Goal: Task Accomplishment & Management: Complete application form

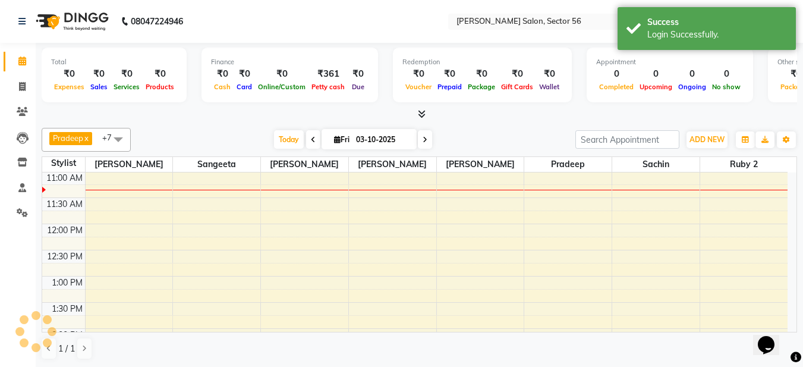
scroll to position [105, 0]
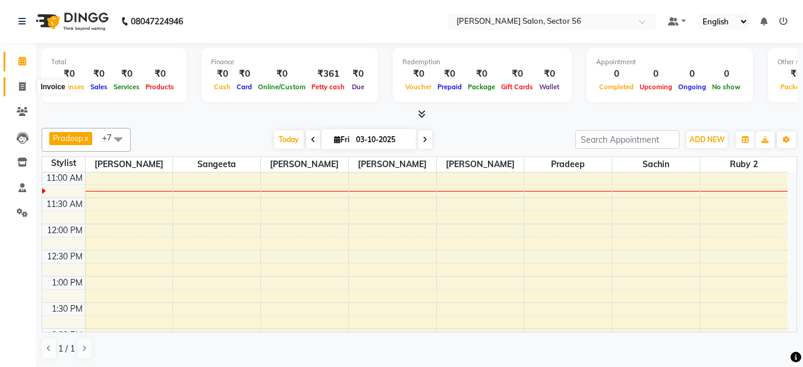
click at [23, 83] on icon at bounding box center [22, 86] width 7 height 9
select select "service"
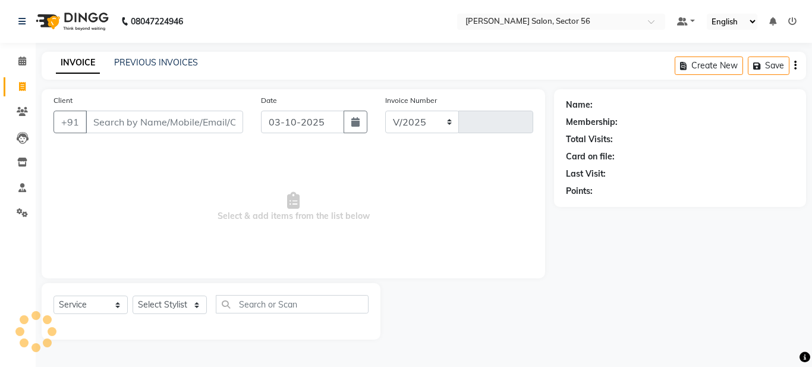
select select "9000"
type input "0380"
click at [21, 67] on span at bounding box center [22, 62] width 21 height 14
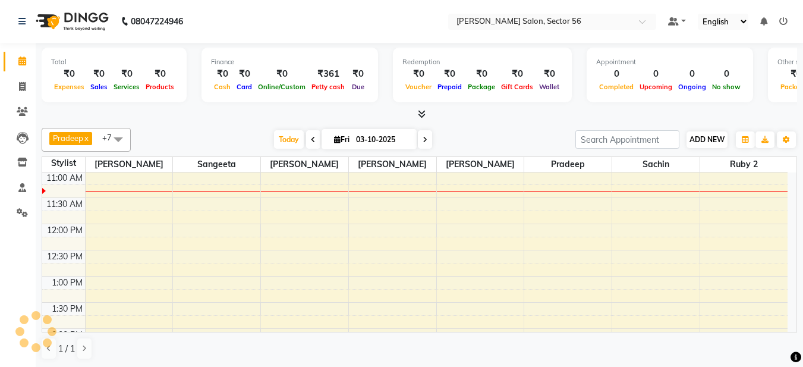
scroll to position [105, 0]
click at [714, 143] on span "ADD NEW" at bounding box center [707, 139] width 35 height 9
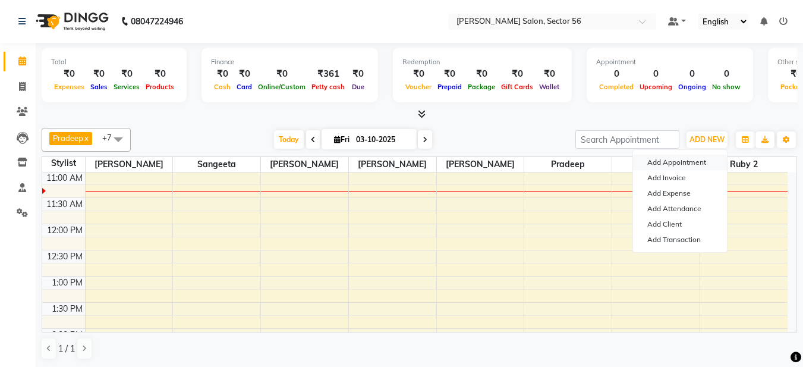
click at [683, 159] on button "Add Appointment" at bounding box center [680, 162] width 94 height 15
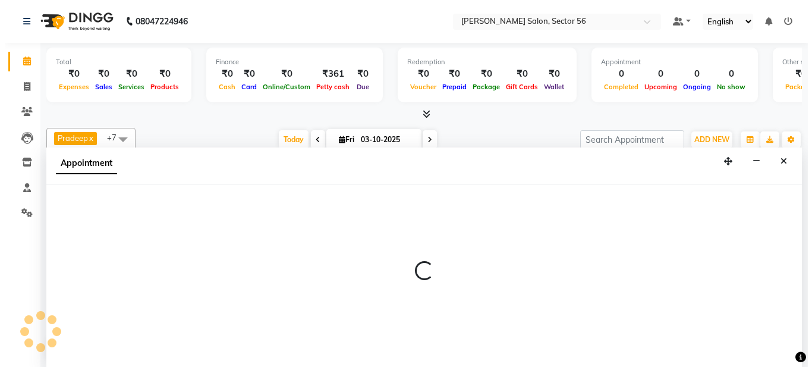
scroll to position [1, 0]
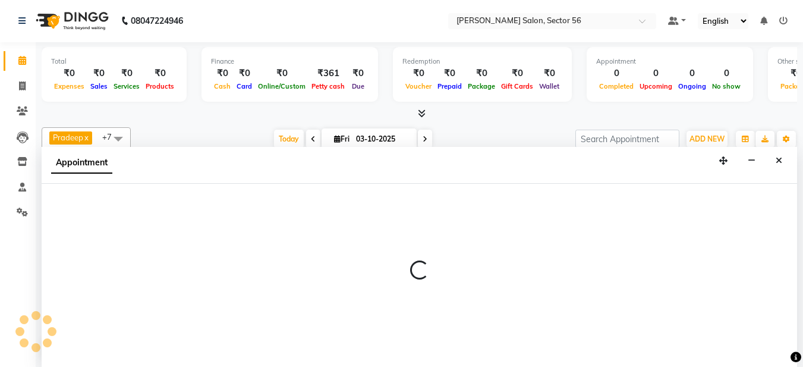
select select "tentative"
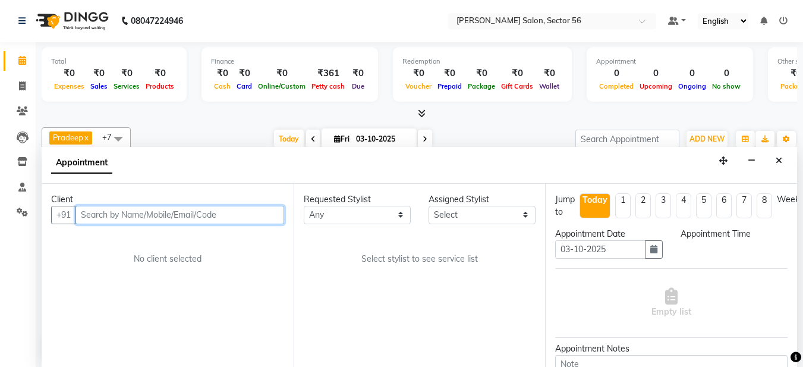
select select "600"
click at [90, 215] on input "text" at bounding box center [180, 215] width 209 height 18
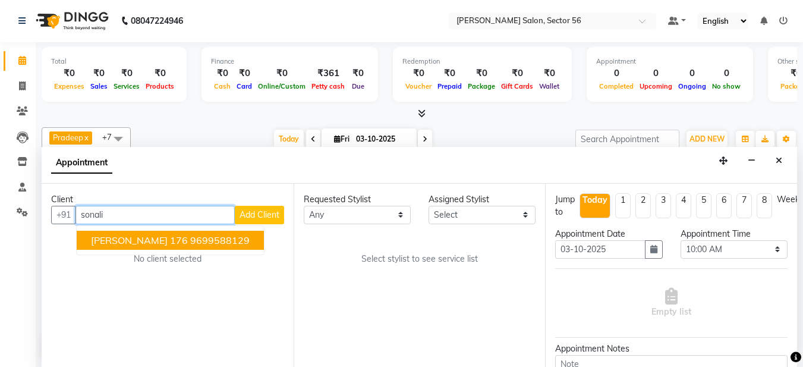
click at [109, 219] on input "sonali" at bounding box center [155, 215] width 159 height 18
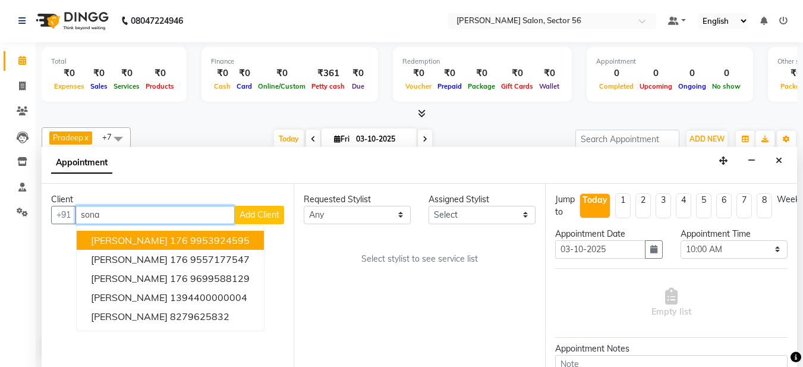
click at [190, 237] on ngb-highlight "9953924595" at bounding box center [219, 240] width 59 height 12
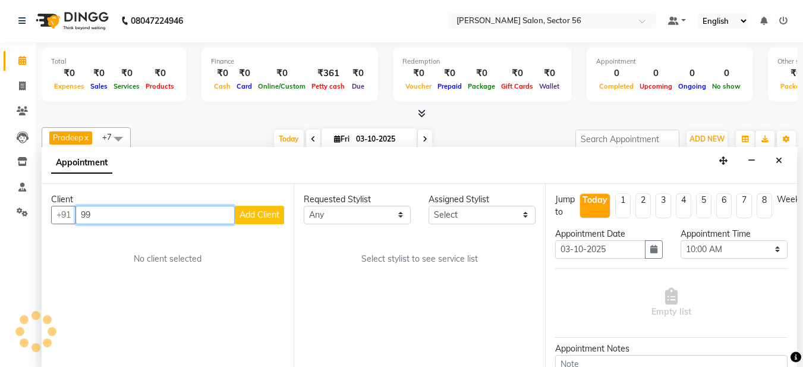
type input "9"
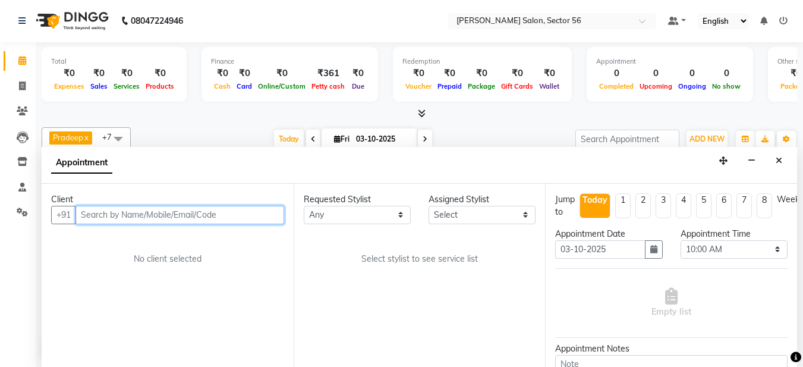
click at [135, 214] on input "text" at bounding box center [180, 215] width 209 height 18
click at [87, 214] on input "text" at bounding box center [180, 215] width 209 height 18
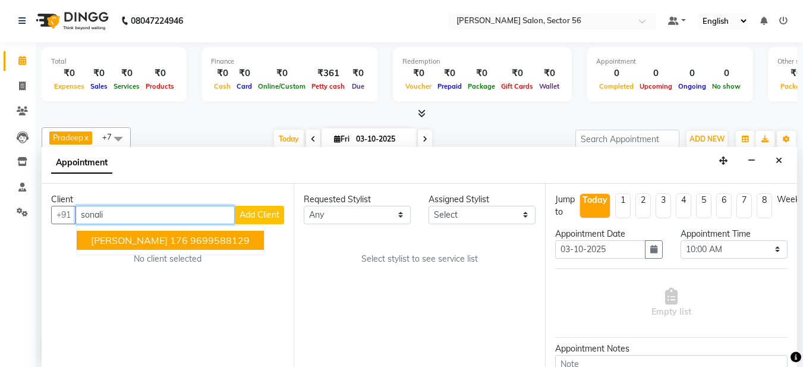
click at [112, 209] on input "sonali" at bounding box center [155, 215] width 159 height 18
type input "s"
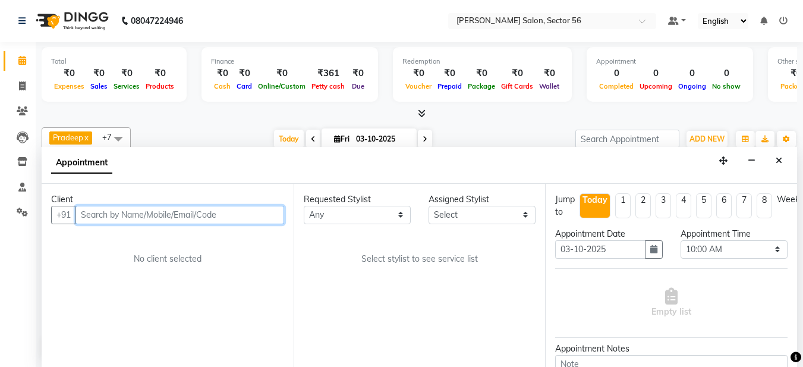
click at [105, 213] on input "text" at bounding box center [180, 215] width 209 height 18
click at [84, 215] on input "[PERSON_NAME] mam" at bounding box center [155, 215] width 159 height 18
click at [144, 214] on input "[PERSON_NAME] mam" at bounding box center [155, 215] width 159 height 18
type input "[PERSON_NAME] mam"
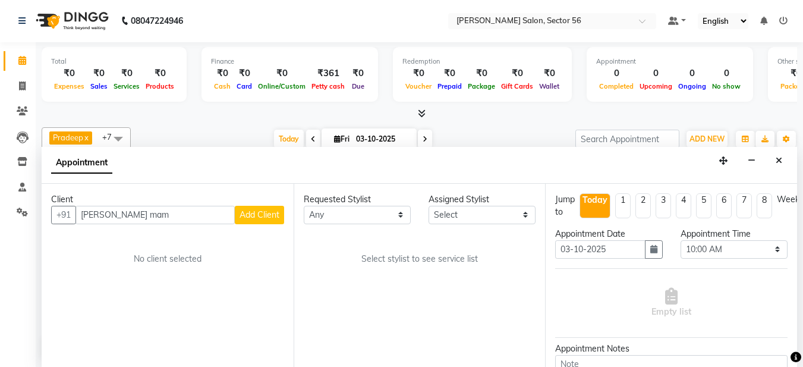
click at [262, 217] on span "Add Client" at bounding box center [260, 214] width 40 height 11
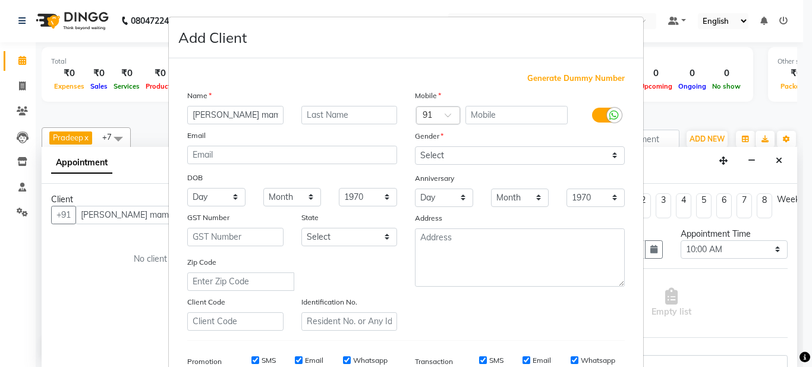
click at [589, 81] on span "Generate Dummy Number" at bounding box center [576, 79] width 98 height 12
type input "1394400000063"
checkbox input "false"
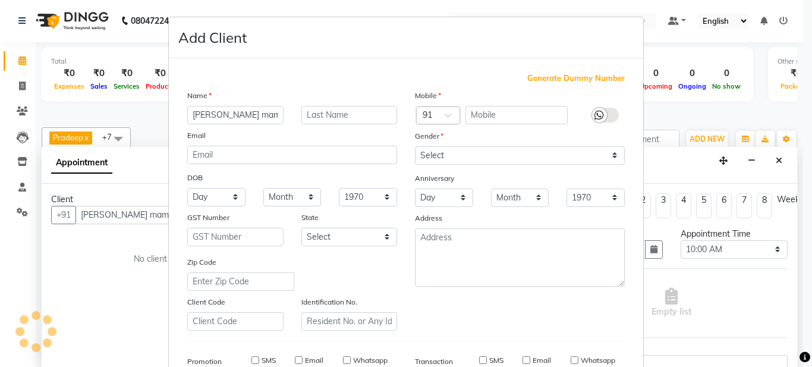
checkbox input "false"
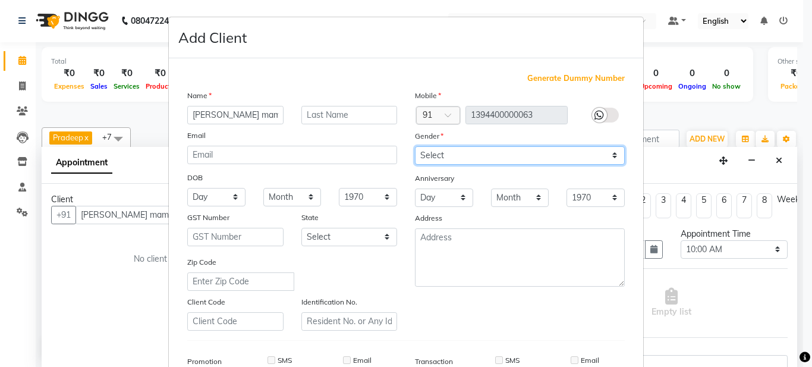
drag, startPoint x: 587, startPoint y: 160, endPoint x: 594, endPoint y: 156, distance: 8.3
click at [594, 156] on select "Select [DEMOGRAPHIC_DATA] [DEMOGRAPHIC_DATA] Other Prefer Not To Say" at bounding box center [520, 155] width 210 height 18
select select "[DEMOGRAPHIC_DATA]"
click at [415, 146] on select "Select [DEMOGRAPHIC_DATA] [DEMOGRAPHIC_DATA] Other Prefer Not To Say" at bounding box center [520, 155] width 210 height 18
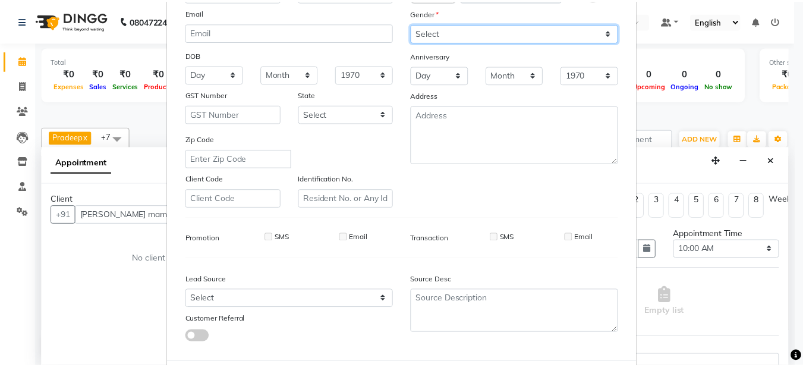
scroll to position [182, 0]
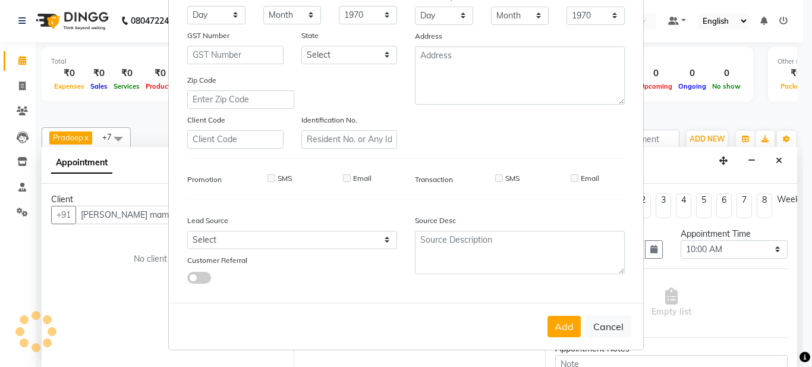
click at [558, 334] on button "Add" at bounding box center [564, 326] width 33 height 21
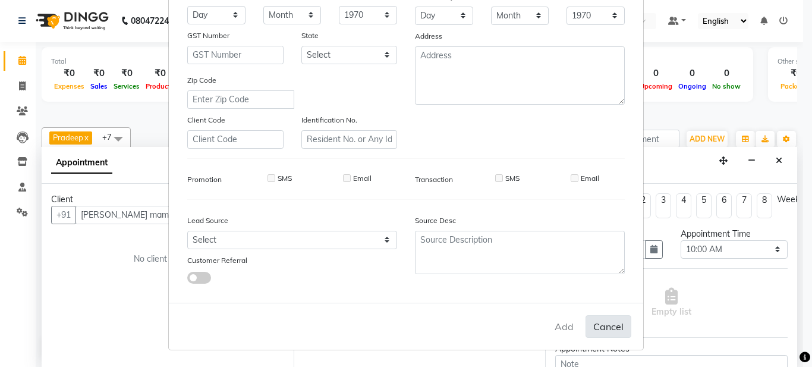
type input "1394400000063"
select select
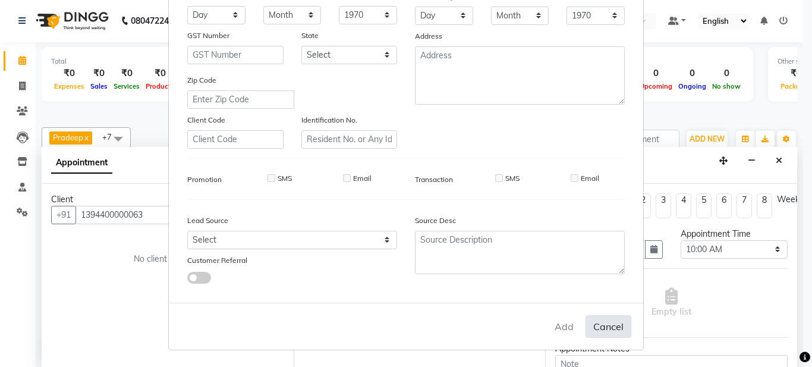
select select
checkbox input "false"
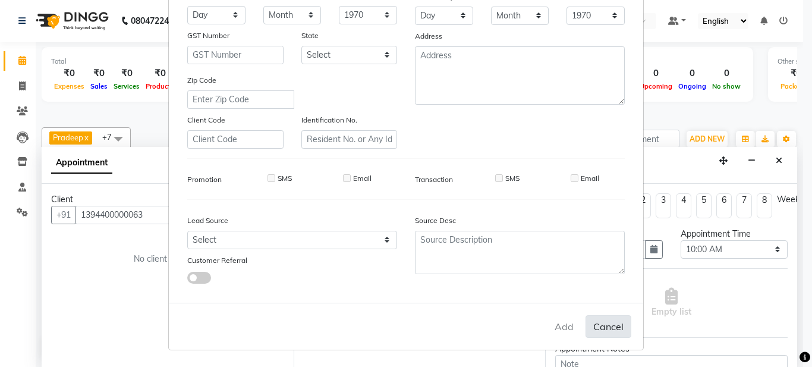
checkbox input "false"
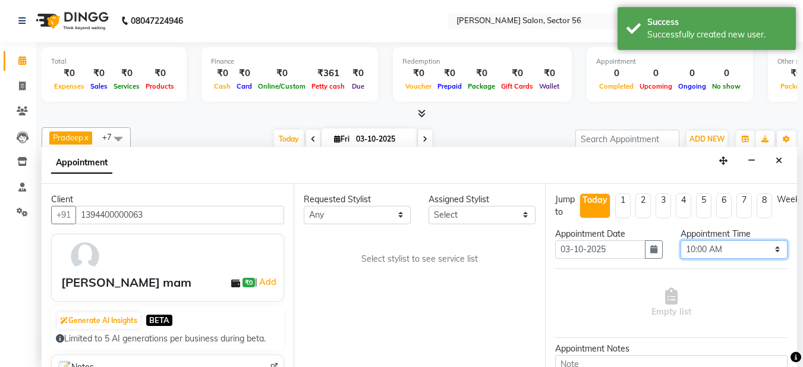
click at [727, 253] on select "Select 10:00 AM 10:15 AM 10:30 AM 10:45 AM 11:00 AM 11:15 AM 11:30 AM 11:45 AM …" at bounding box center [734, 249] width 107 height 18
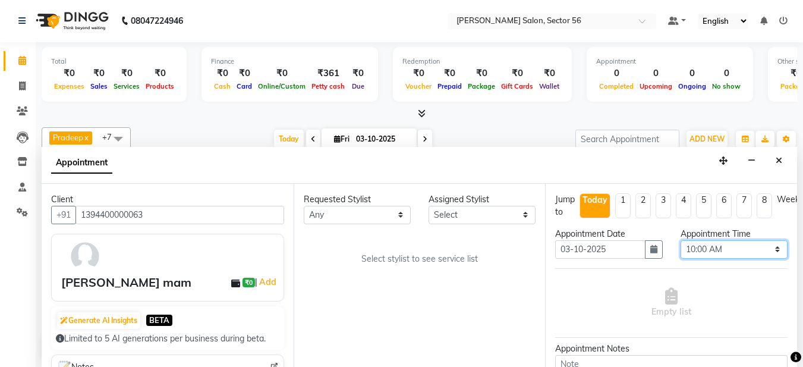
click at [733, 246] on select "Select 10:00 AM 10:15 AM 10:30 AM 10:45 AM 11:00 AM 11:15 AM 11:30 AM 11:45 AM …" at bounding box center [734, 249] width 107 height 18
select select "900"
click at [681, 240] on select "Select 10:00 AM 10:15 AM 10:30 AM 10:45 AM 11:00 AM 11:15 AM 11:30 AM 11:45 AM …" at bounding box center [734, 249] width 107 height 18
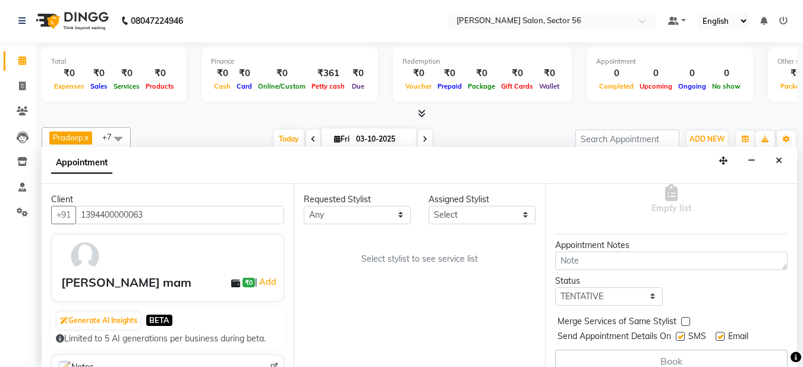
scroll to position [127, 0]
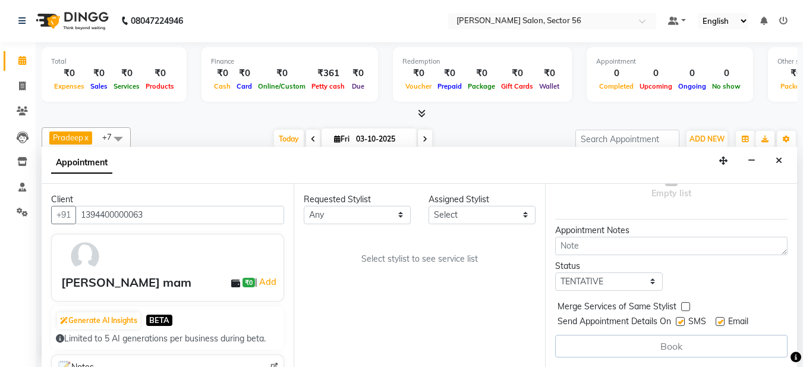
drag, startPoint x: 439, startPoint y: 201, endPoint x: 440, endPoint y: 208, distance: 7.2
click at [439, 203] on div "Assigned Stylist" at bounding box center [482, 199] width 107 height 12
click at [441, 208] on select "Select [PERSON_NAME] [PERSON_NAME] [PERSON_NAME] [PERSON_NAME] [PERSON_NAME] [P…" at bounding box center [482, 215] width 107 height 18
select select "91305"
click at [429, 206] on select "Select [PERSON_NAME] [PERSON_NAME] [PERSON_NAME] [PERSON_NAME] [PERSON_NAME] [P…" at bounding box center [482, 215] width 107 height 18
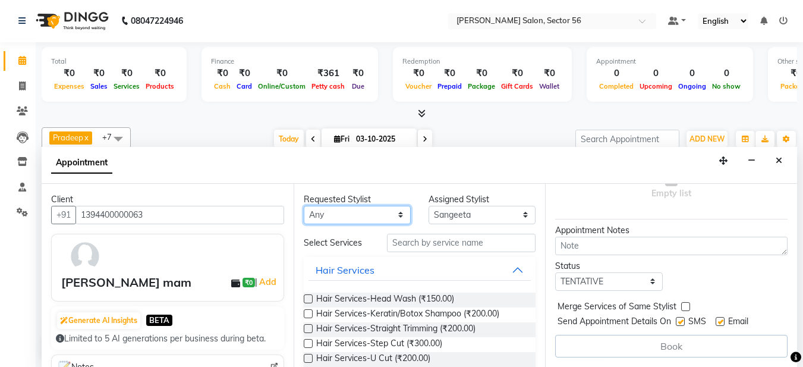
click at [338, 218] on select "Any [PERSON_NAME] [PERSON_NAME] [PERSON_NAME] [PERSON_NAME] [PERSON_NAME] [PERS…" at bounding box center [357, 215] width 107 height 18
select select "91305"
click at [304, 206] on select "Any [PERSON_NAME] [PERSON_NAME] [PERSON_NAME] [PERSON_NAME] [PERSON_NAME] [PERS…" at bounding box center [357, 215] width 107 height 18
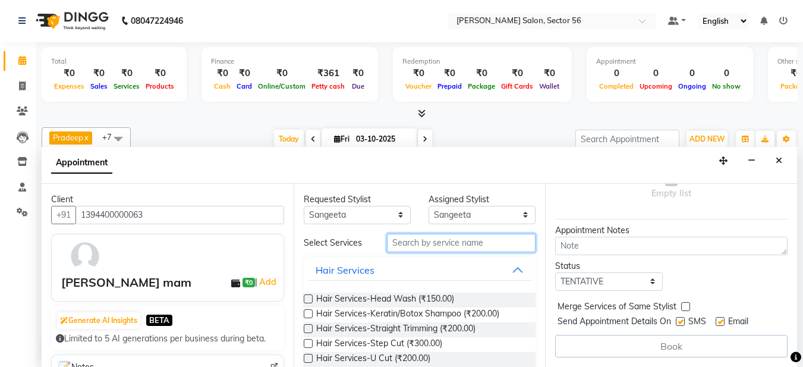
click at [439, 241] on input "text" at bounding box center [461, 243] width 149 height 18
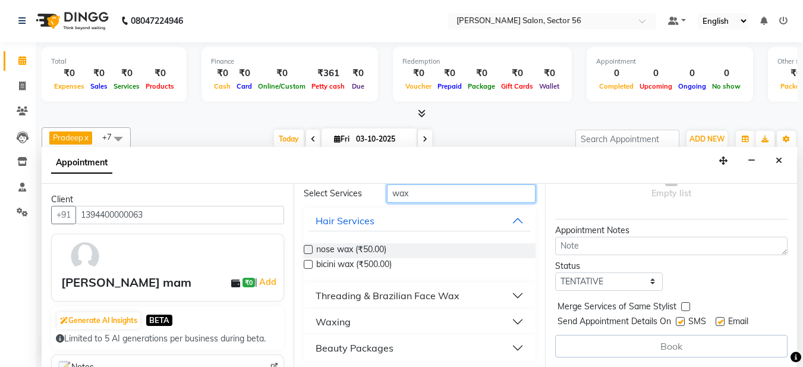
scroll to position [53, 0]
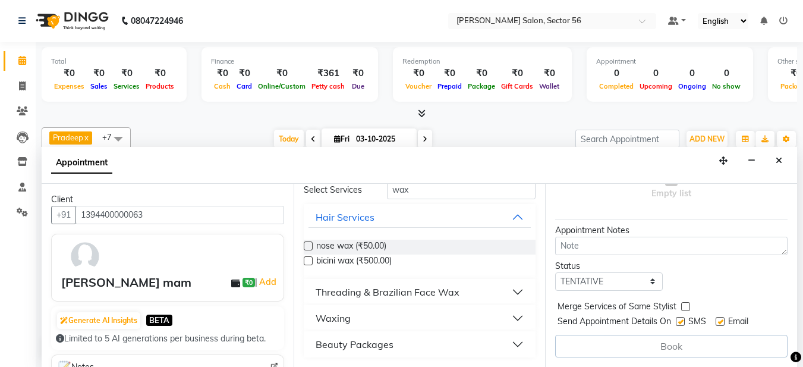
click at [383, 320] on button "Waxing" at bounding box center [420, 317] width 223 height 21
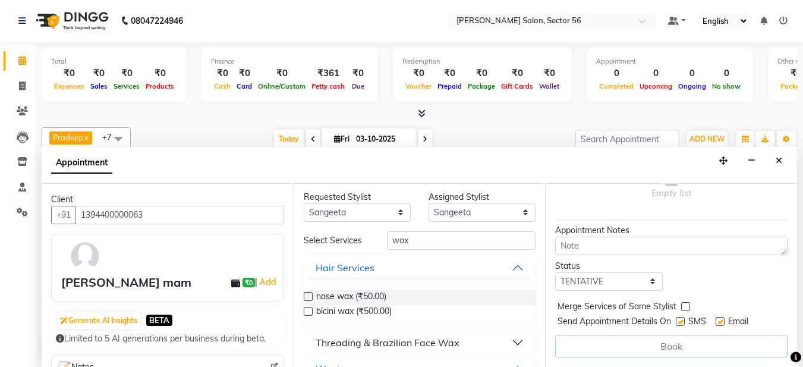
scroll to position [0, 0]
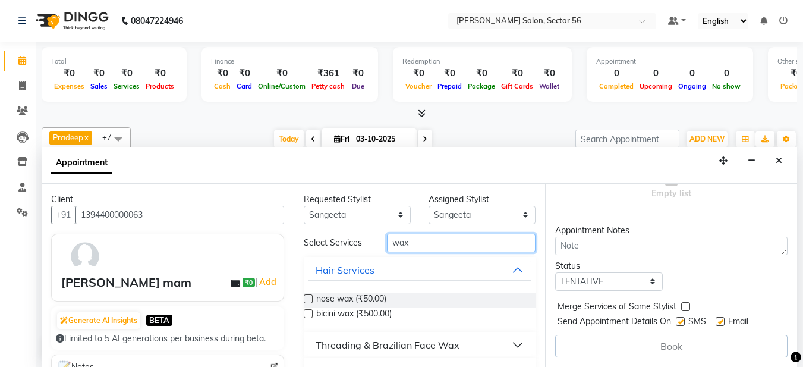
click at [426, 240] on input "wax" at bounding box center [461, 243] width 149 height 18
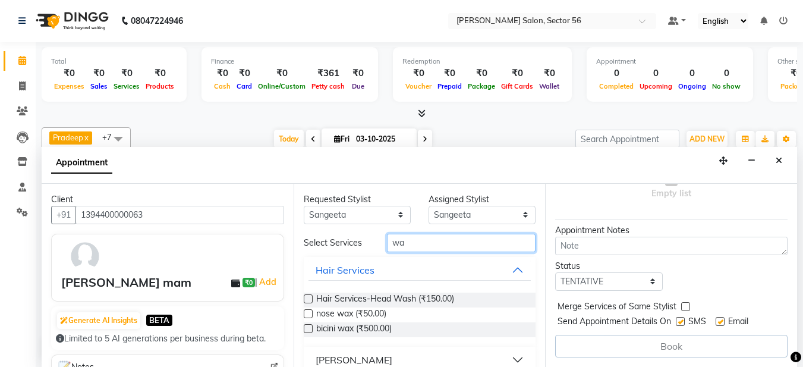
type input "w"
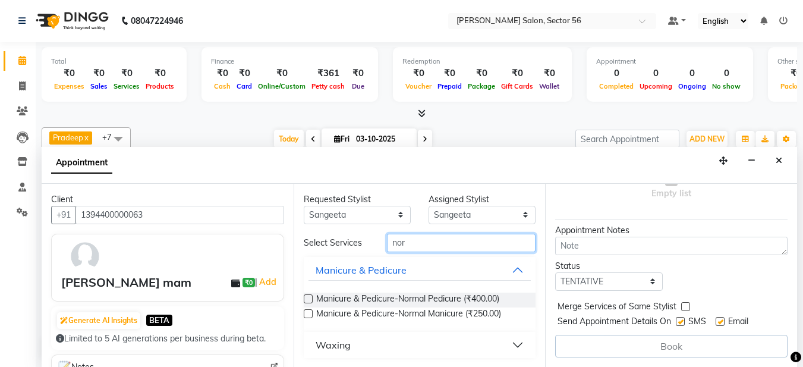
type input "nor"
click at [505, 340] on button "Waxing" at bounding box center [420, 344] width 223 height 21
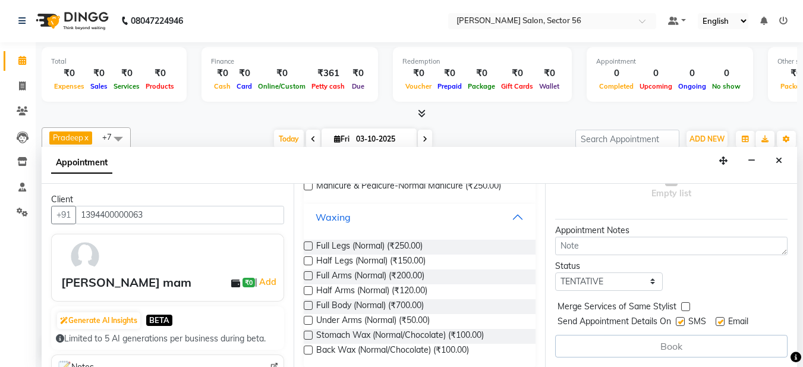
scroll to position [139, 0]
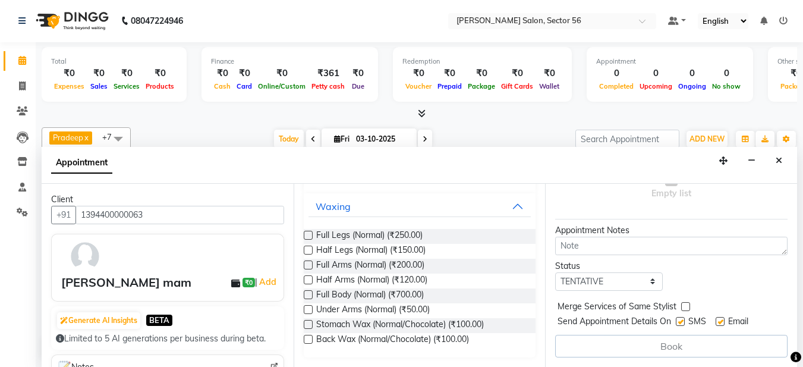
click at [307, 265] on label at bounding box center [308, 264] width 9 height 9
click at [307, 265] on input "checkbox" at bounding box center [308, 266] width 8 height 8
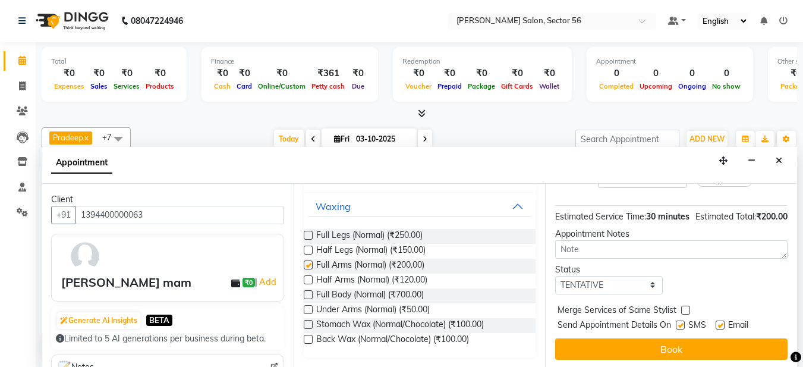
checkbox input "false"
click at [306, 250] on label at bounding box center [308, 250] width 9 height 9
click at [306, 250] on input "checkbox" at bounding box center [308, 251] width 8 height 8
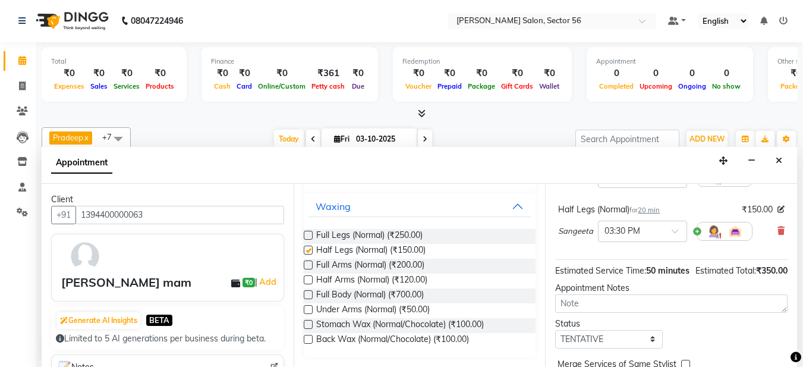
checkbox input "false"
click at [599, 349] on select "Select TENTATIVE CONFIRM CHECK-IN UPCOMING" at bounding box center [608, 340] width 107 height 18
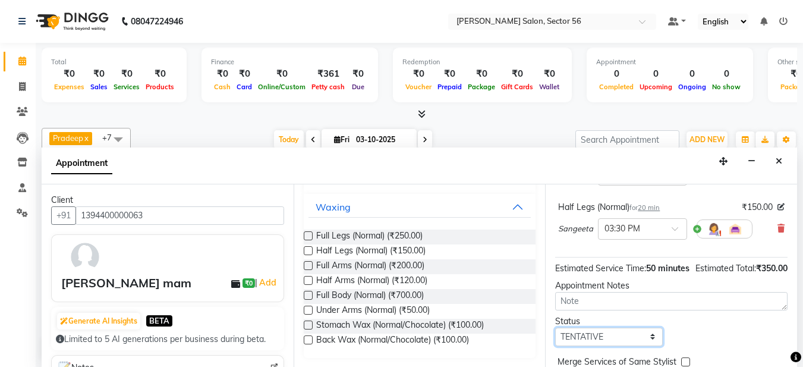
select select "upcoming"
click at [555, 340] on select "Select TENTATIVE CONFIRM CHECK-IN UPCOMING" at bounding box center [608, 337] width 107 height 18
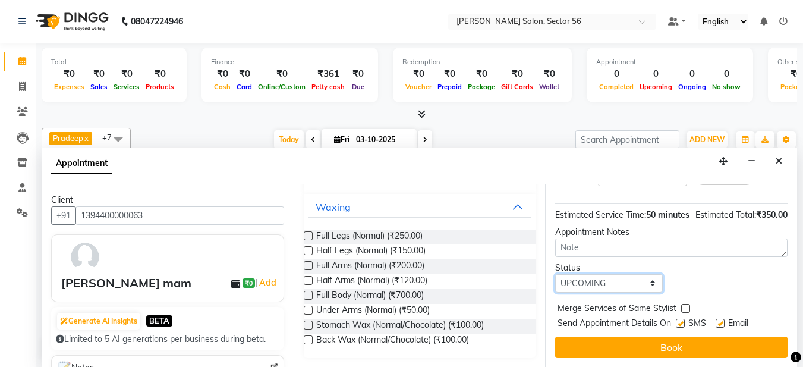
scroll to position [205, 0]
click at [722, 319] on label at bounding box center [720, 323] width 9 height 9
click at [722, 320] on input "checkbox" at bounding box center [720, 324] width 8 height 8
checkbox input "false"
click at [683, 319] on label at bounding box center [680, 323] width 9 height 9
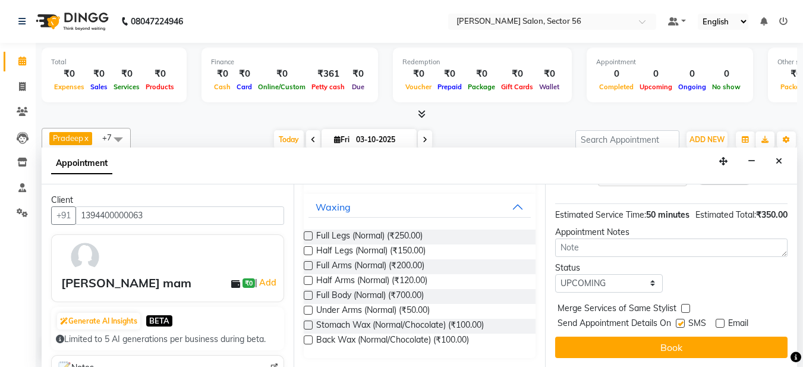
click at [683, 320] on input "checkbox" at bounding box center [680, 324] width 8 height 8
checkbox input "false"
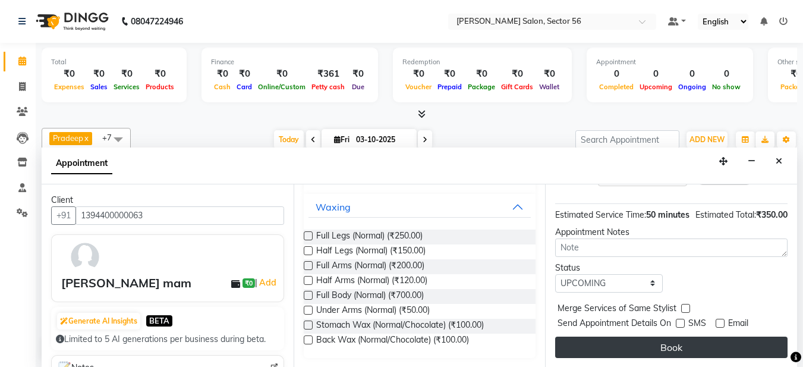
click at [645, 342] on button "Book" at bounding box center [671, 347] width 232 height 21
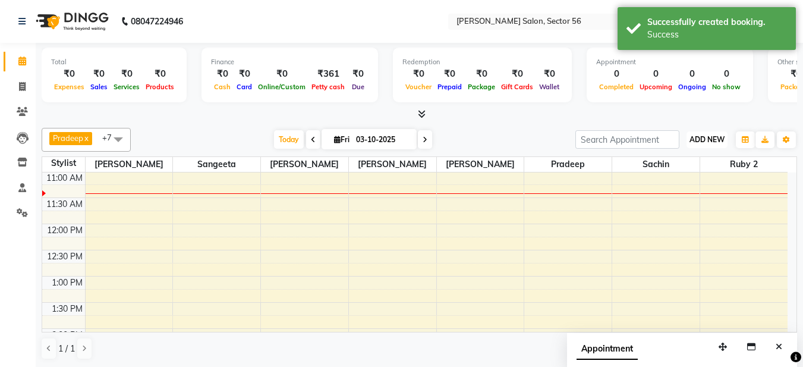
click at [714, 136] on span "ADD NEW" at bounding box center [707, 139] width 35 height 9
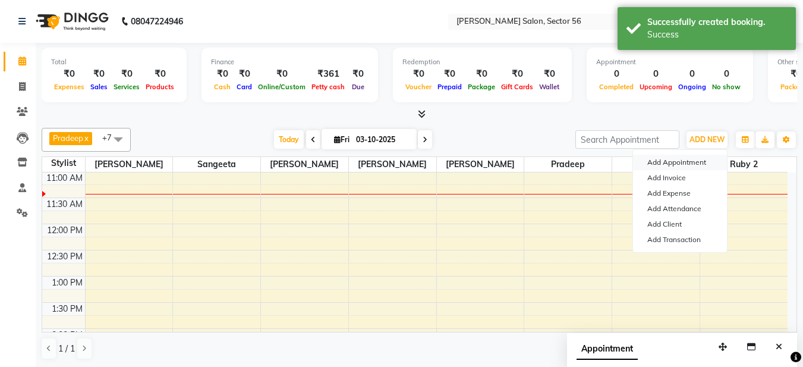
click at [689, 166] on button "Add Appointment" at bounding box center [680, 162] width 94 height 15
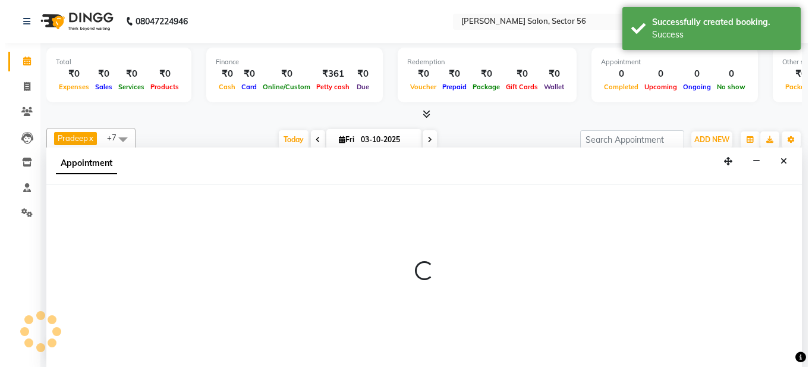
scroll to position [1, 0]
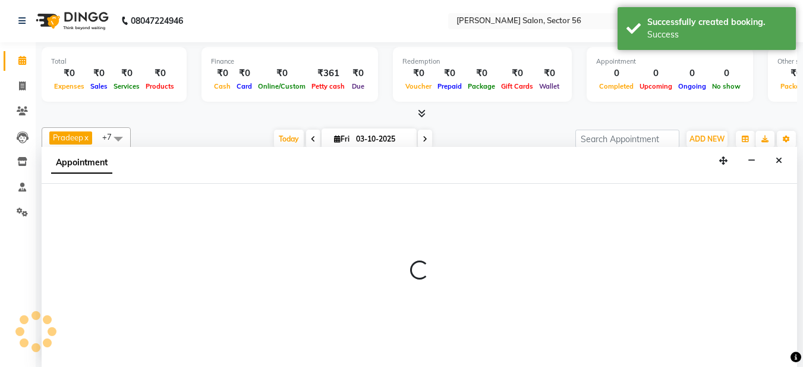
select select "600"
select select "tentative"
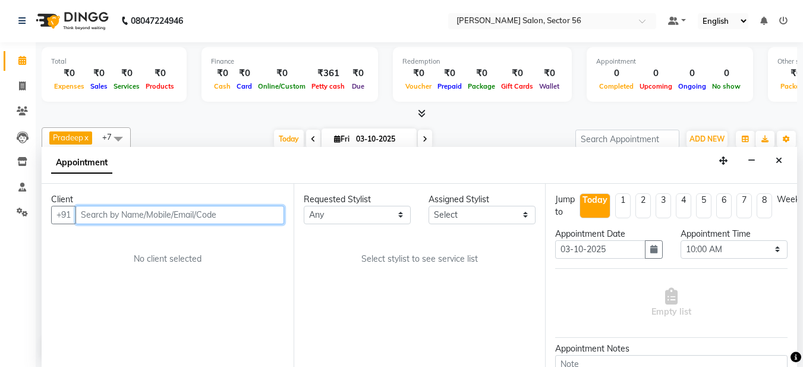
click at [93, 209] on input "text" at bounding box center [180, 215] width 209 height 18
click at [86, 214] on input "dr [PERSON_NAME]" at bounding box center [155, 215] width 159 height 18
type input "Dr [PERSON_NAME]"
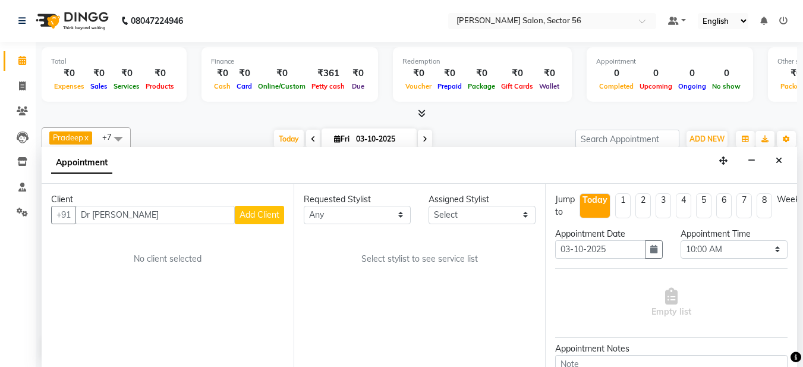
click at [265, 218] on span "Add Client" at bounding box center [260, 214] width 40 height 11
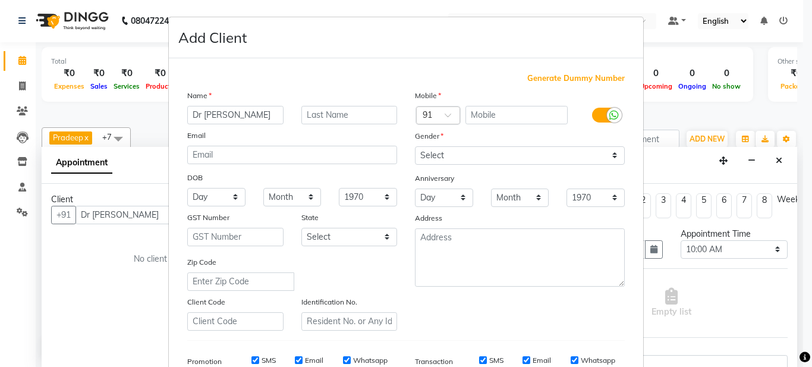
click at [602, 77] on span "Generate Dummy Number" at bounding box center [576, 79] width 98 height 12
type input "1394400000064"
checkbox input "false"
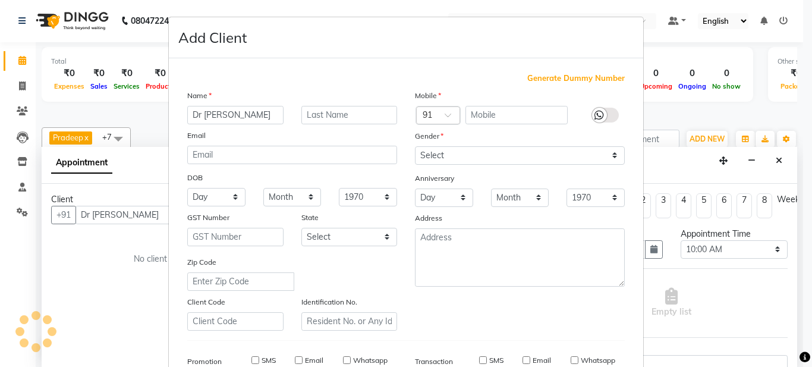
checkbox input "false"
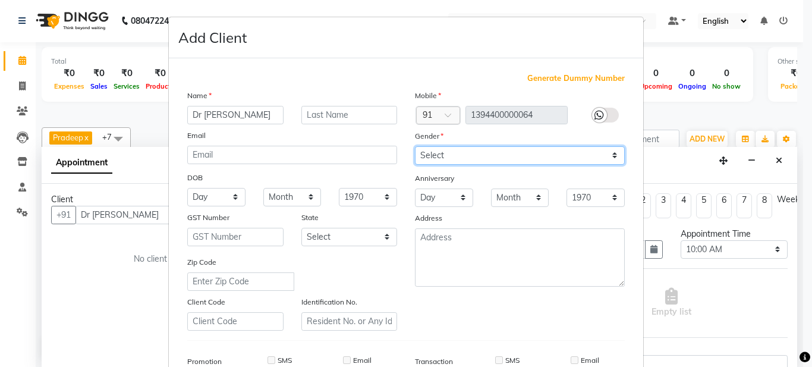
click at [502, 155] on select "Select [DEMOGRAPHIC_DATA] [DEMOGRAPHIC_DATA] Other Prefer Not To Say" at bounding box center [520, 155] width 210 height 18
click at [415, 146] on select "Select [DEMOGRAPHIC_DATA] [DEMOGRAPHIC_DATA] Other Prefer Not To Say" at bounding box center [520, 155] width 210 height 18
click at [557, 159] on select "Select [DEMOGRAPHIC_DATA] [DEMOGRAPHIC_DATA] Other Prefer Not To Say" at bounding box center [520, 155] width 210 height 18
select select "[DEMOGRAPHIC_DATA]"
click at [415, 146] on select "Select [DEMOGRAPHIC_DATA] [DEMOGRAPHIC_DATA] Other Prefer Not To Say" at bounding box center [520, 155] width 210 height 18
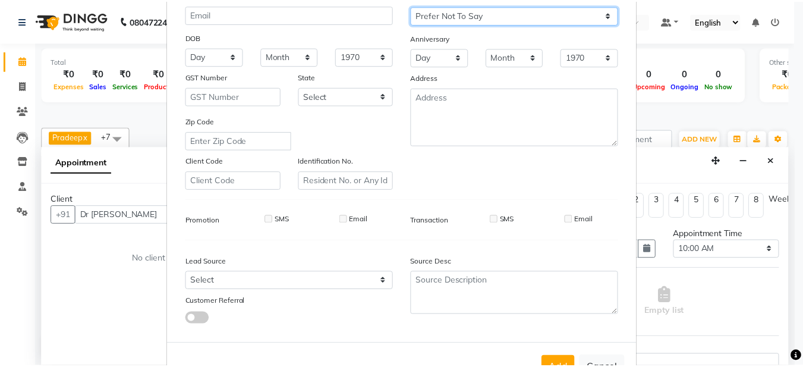
scroll to position [182, 0]
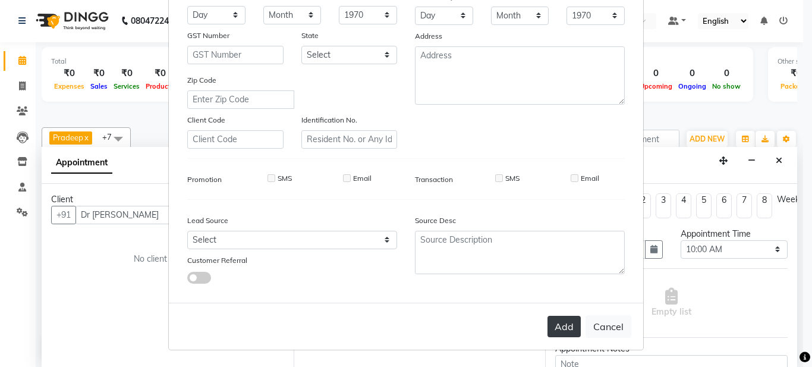
click at [565, 319] on button "Add" at bounding box center [564, 326] width 33 height 21
type input "1394400000064"
select select
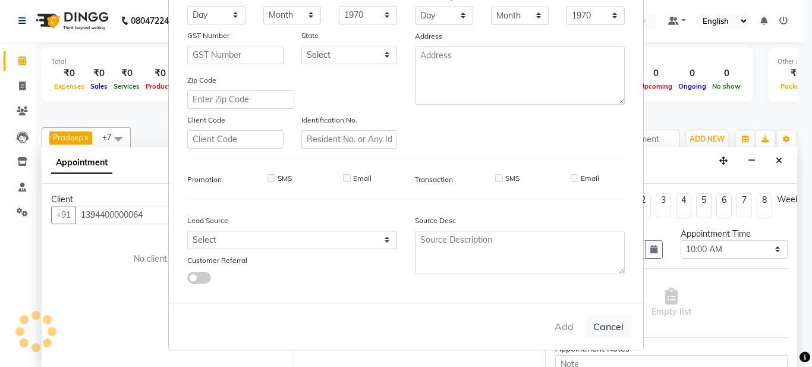
select select
checkbox input "false"
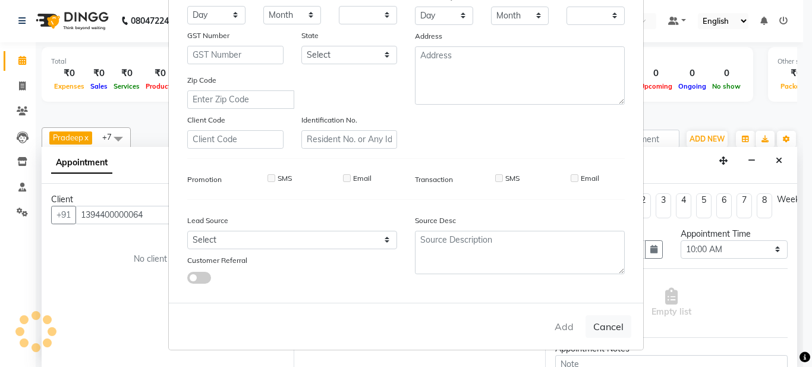
checkbox input "false"
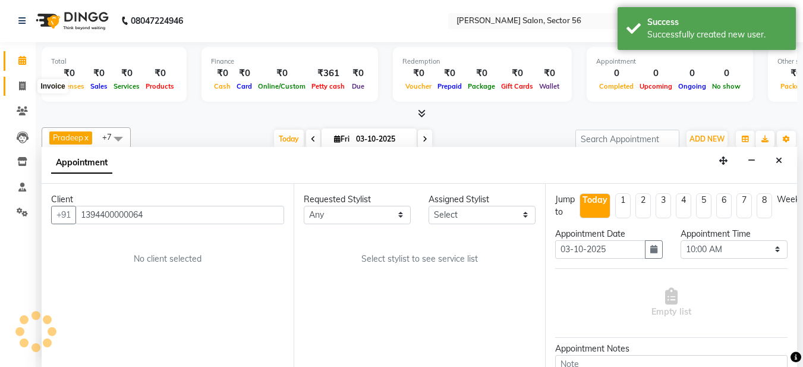
click at [23, 90] on icon at bounding box center [22, 85] width 7 height 9
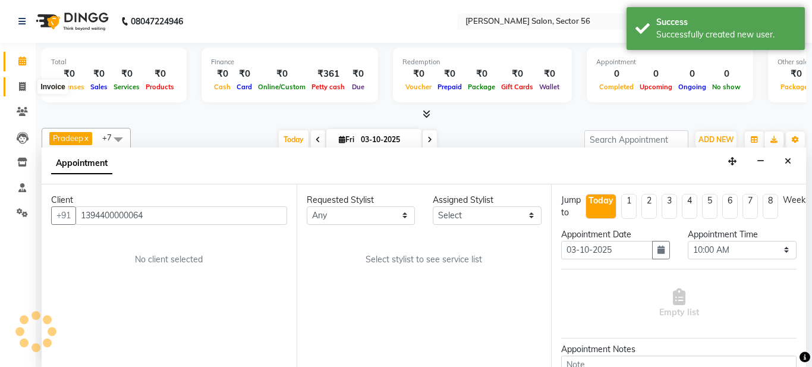
select select "service"
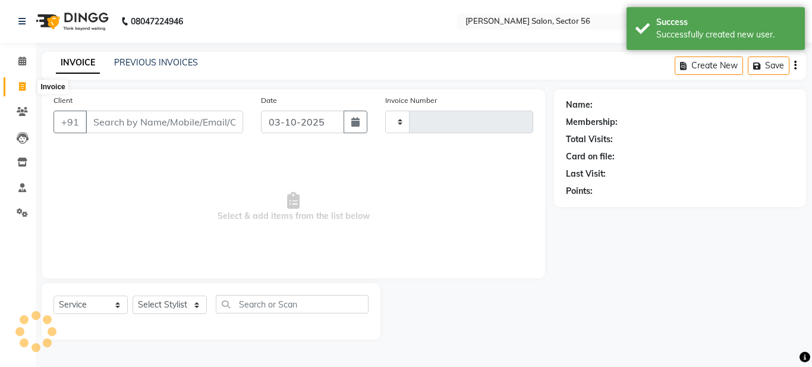
click at [17, 84] on span at bounding box center [22, 87] width 21 height 14
click at [21, 85] on icon at bounding box center [22, 86] width 7 height 9
select select "service"
drag, startPoint x: 115, startPoint y: 125, endPoint x: 135, endPoint y: 121, distance: 20.1
click at [116, 125] on input "Client" at bounding box center [165, 122] width 158 height 23
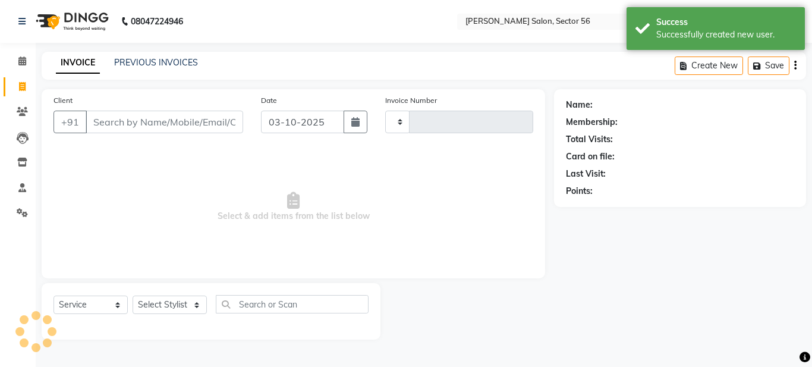
type input "0380"
select select "9000"
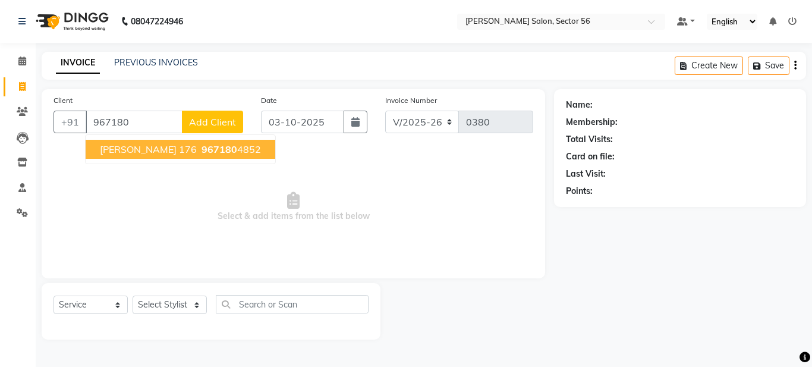
click at [202, 148] on span "967180" at bounding box center [220, 149] width 36 height 12
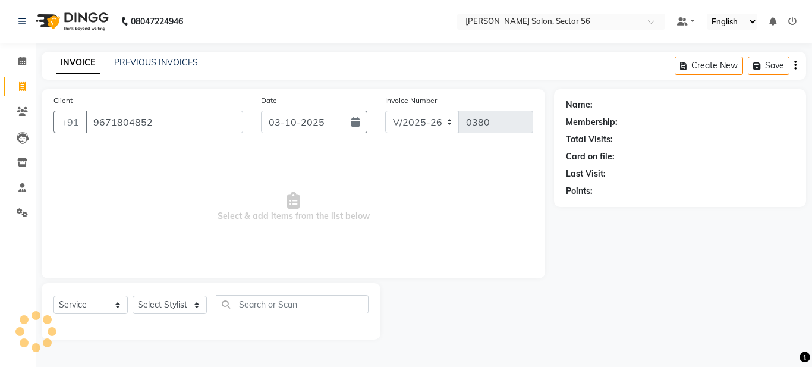
type input "9671804852"
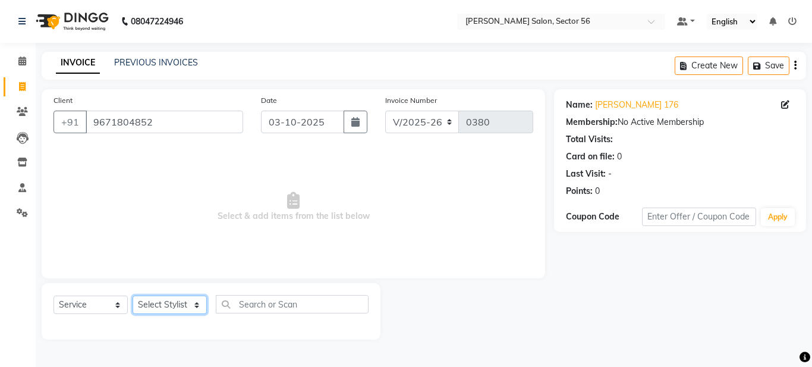
click at [193, 301] on select "Select Stylist [PERSON_NAME] [PERSON_NAME] [PERSON_NAME] [PERSON_NAME] [PERSON_…" at bounding box center [170, 305] width 74 height 18
select select "91302"
click at [133, 296] on select "Select Stylist [PERSON_NAME] [PERSON_NAME] [PERSON_NAME] [PERSON_NAME] [PERSON_…" at bounding box center [170, 305] width 74 height 18
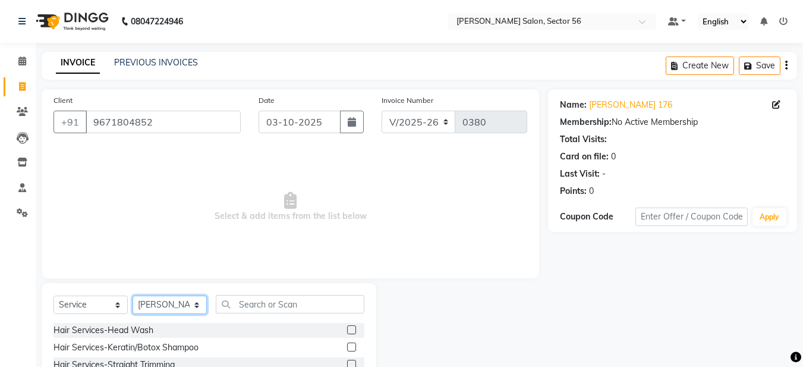
scroll to position [109, 0]
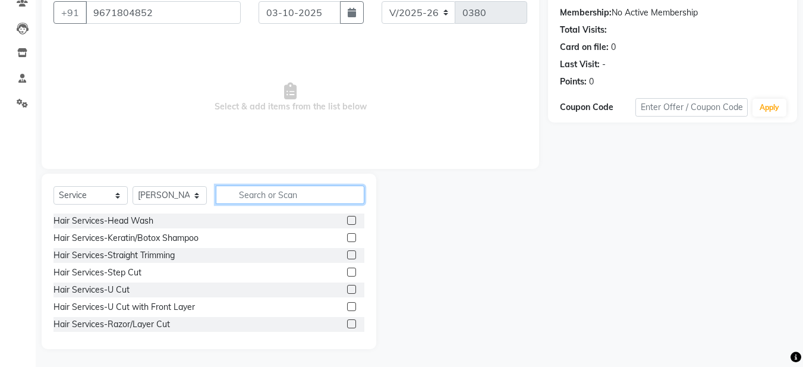
click at [293, 196] on input "text" at bounding box center [290, 195] width 149 height 18
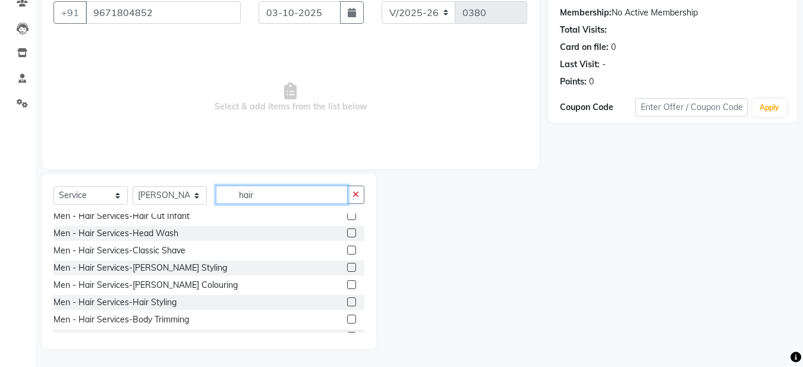
scroll to position [704, 0]
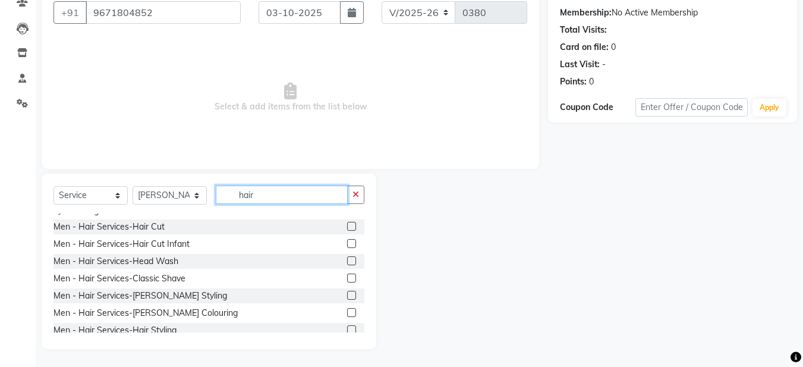
type input "hair"
click at [347, 225] on label at bounding box center [351, 226] width 9 height 9
click at [347, 225] on input "checkbox" at bounding box center [351, 227] width 8 height 8
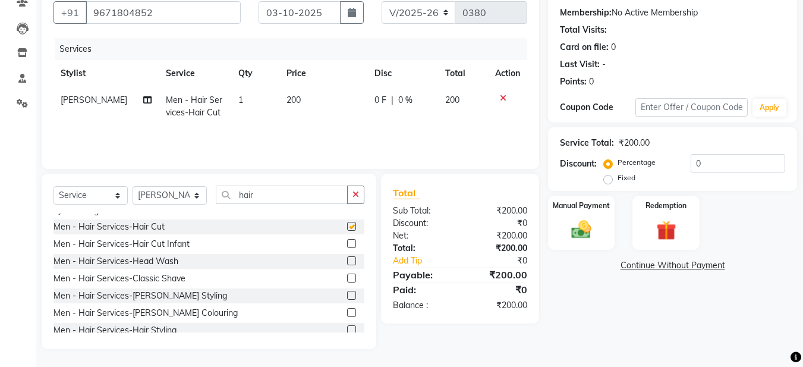
checkbox input "false"
click at [586, 237] on img at bounding box center [581, 230] width 33 height 24
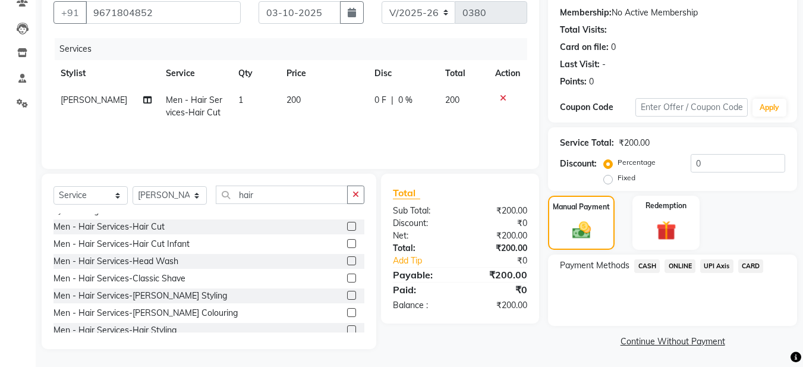
click at [684, 268] on span "ONLINE" at bounding box center [680, 266] width 31 height 14
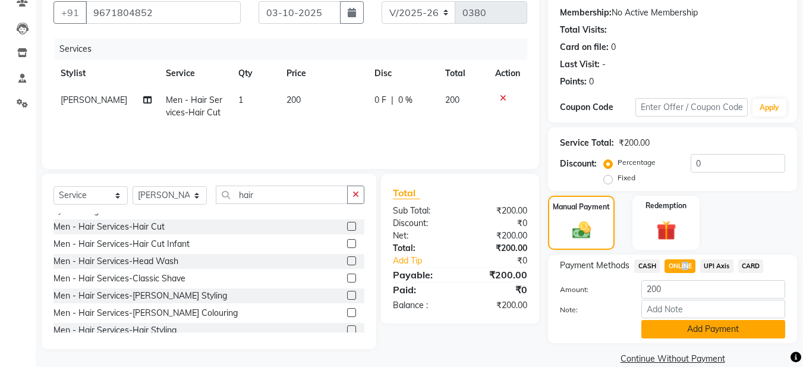
click at [693, 326] on button "Add Payment" at bounding box center [714, 329] width 144 height 18
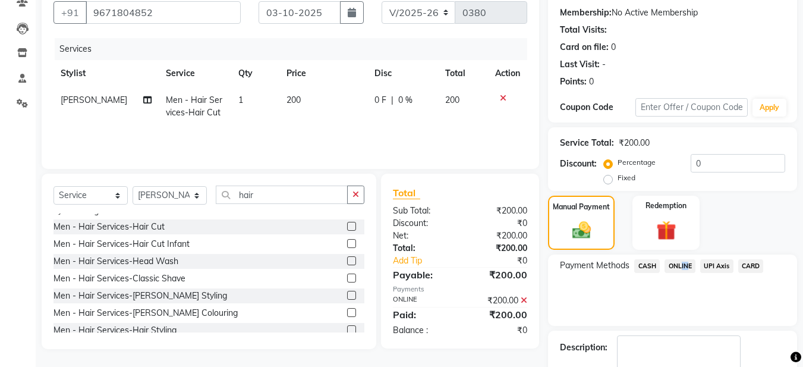
scroll to position [178, 0]
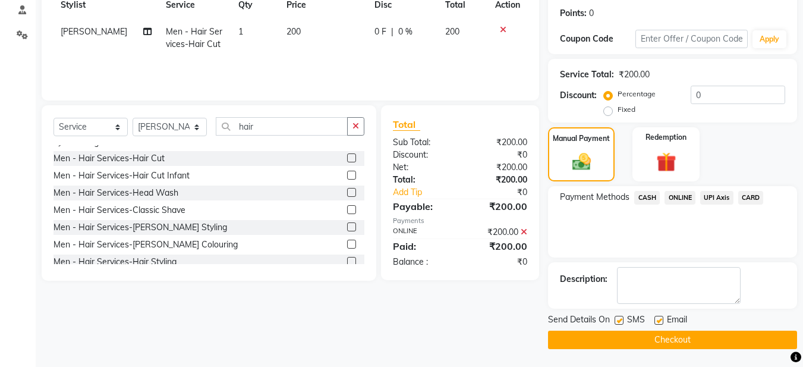
click at [659, 321] on label at bounding box center [659, 320] width 9 height 9
click at [659, 321] on input "checkbox" at bounding box center [659, 321] width 8 height 8
checkbox input "false"
click at [637, 340] on button "Checkout" at bounding box center [672, 340] width 249 height 18
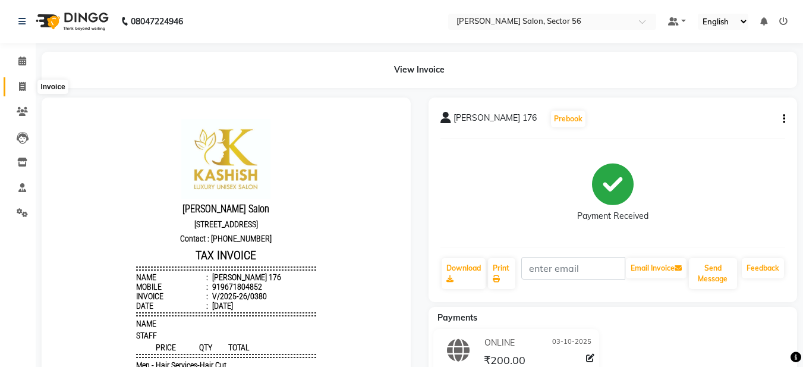
click at [21, 87] on icon at bounding box center [22, 86] width 7 height 9
select select "service"
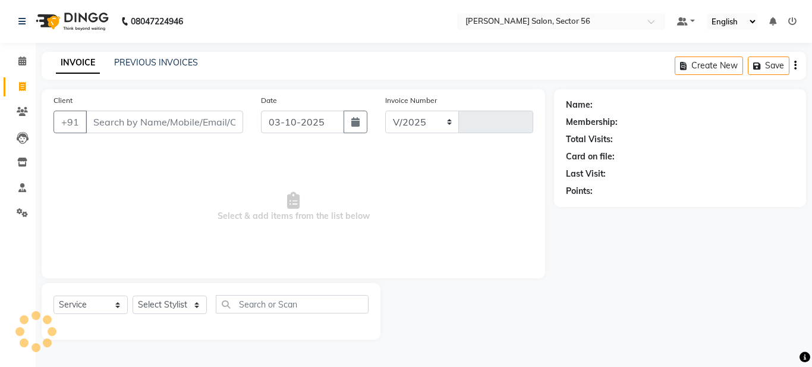
select select "9000"
type input "0381"
click at [140, 68] on div "PREVIOUS INVOICES" at bounding box center [156, 62] width 84 height 12
click at [146, 60] on link "PREVIOUS INVOICES" at bounding box center [156, 62] width 84 height 11
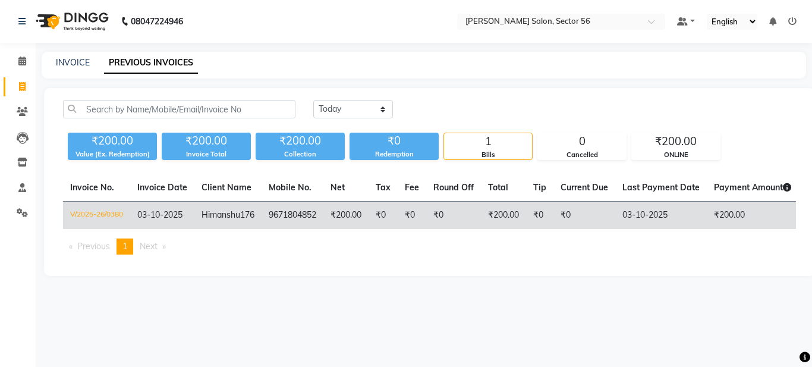
click at [240, 218] on span "Himanshu" at bounding box center [221, 214] width 39 height 11
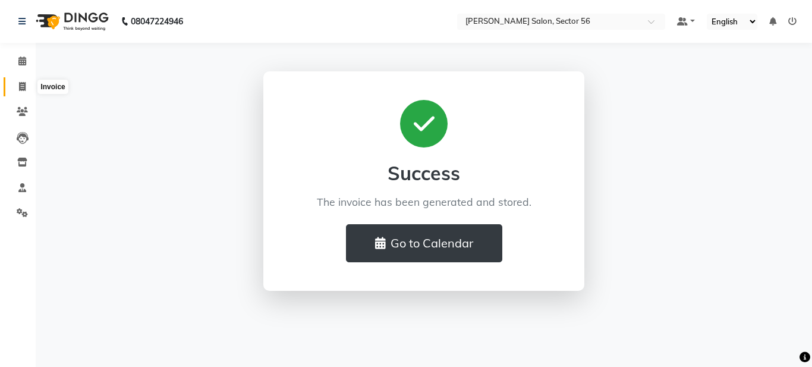
click at [23, 88] on icon at bounding box center [22, 86] width 7 height 9
select select "service"
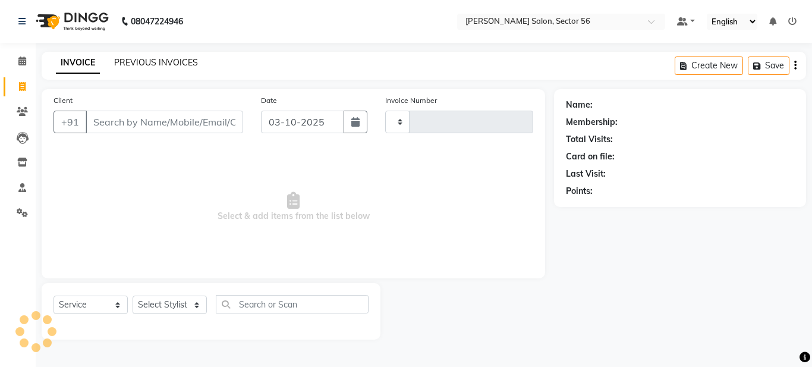
type input "0381"
select select "9000"
click at [146, 60] on link "PREVIOUS INVOICES" at bounding box center [156, 62] width 84 height 11
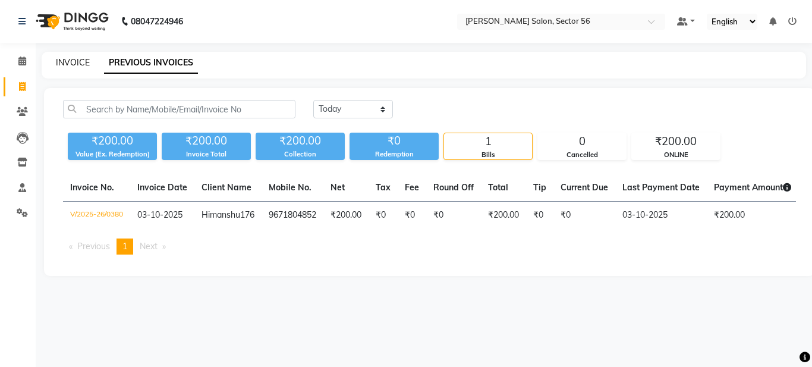
click at [56, 62] on link "INVOICE" at bounding box center [73, 62] width 34 height 11
select select "service"
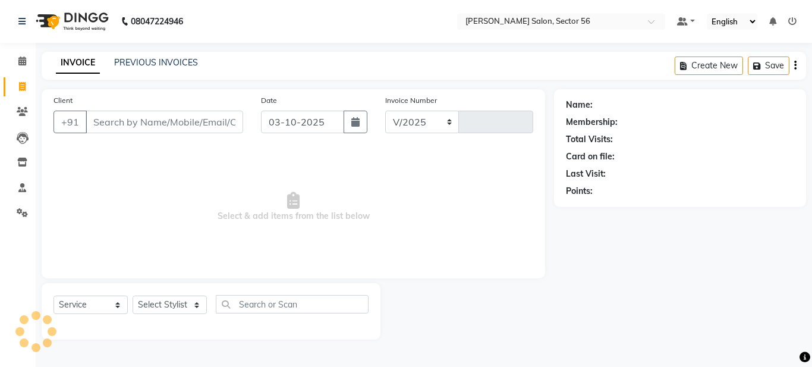
select select "9000"
type input "0381"
click at [114, 128] on input "Client" at bounding box center [165, 122] width 158 height 23
type input "d"
type input "D"
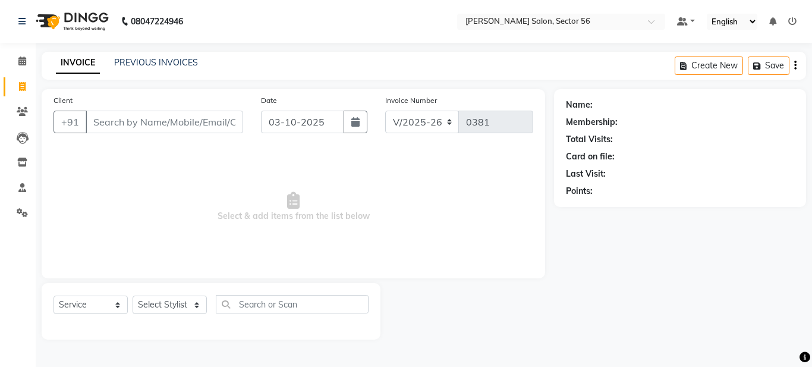
click at [110, 128] on input "Client" at bounding box center [165, 122] width 158 height 23
click at [111, 114] on input "Client" at bounding box center [165, 122] width 158 height 23
click at [96, 124] on input "Client" at bounding box center [165, 122] width 158 height 23
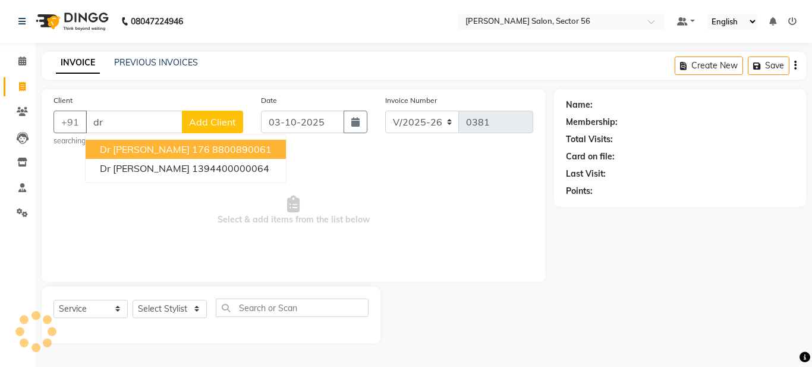
type input "d"
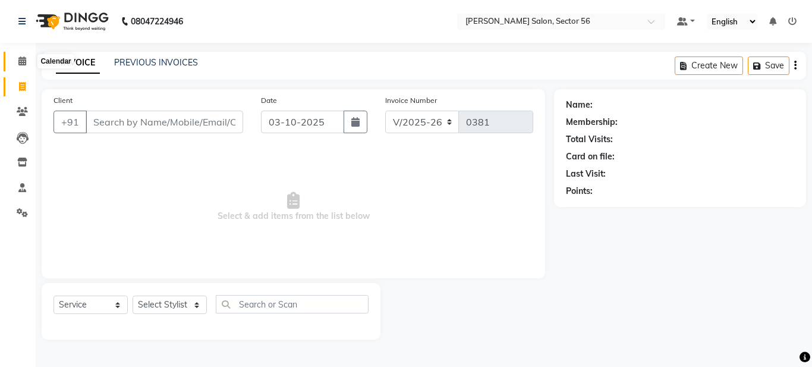
click at [17, 56] on span at bounding box center [22, 62] width 21 height 14
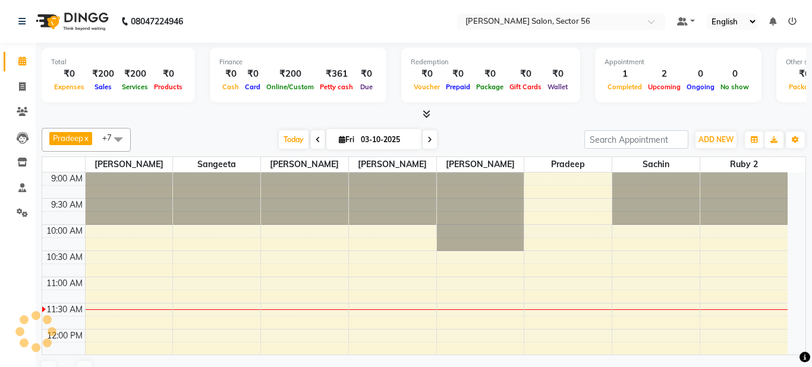
click at [22, 61] on icon at bounding box center [22, 60] width 8 height 9
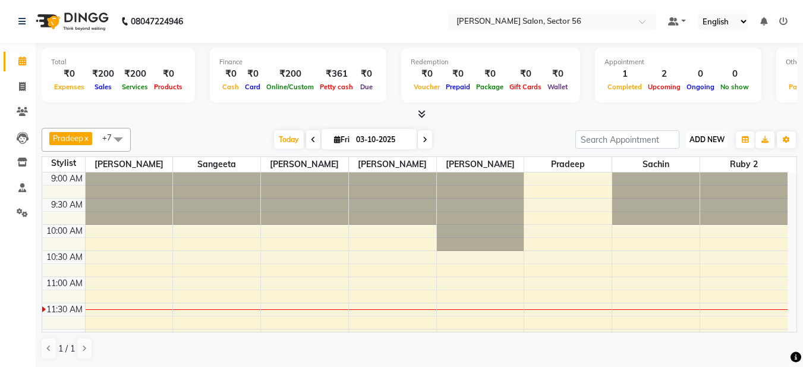
click at [703, 142] on span "ADD NEW" at bounding box center [707, 139] width 35 height 9
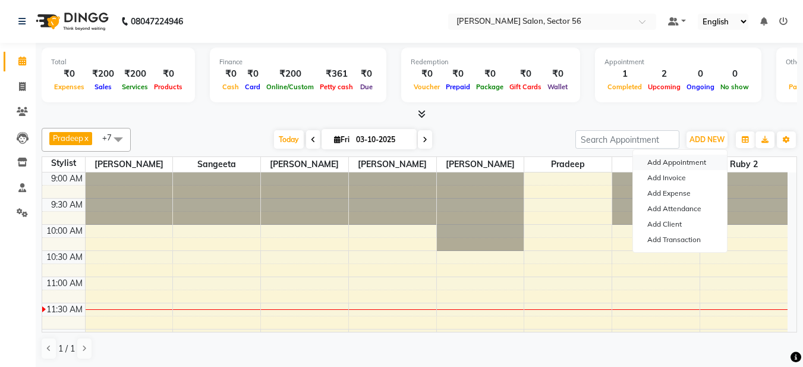
click at [686, 163] on button "Add Appointment" at bounding box center [680, 162] width 94 height 15
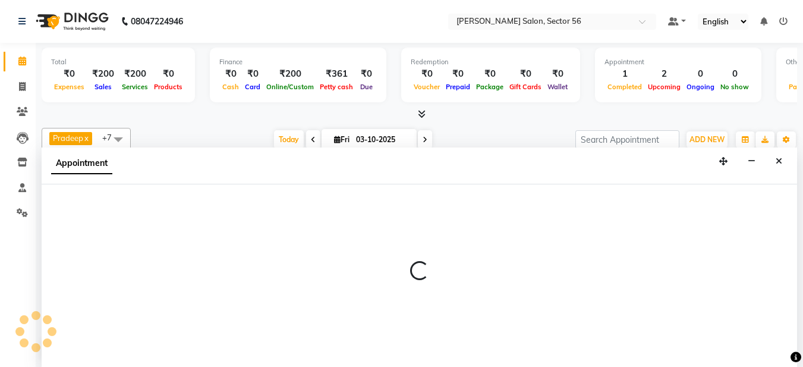
scroll to position [1, 0]
select select "600"
select select "tentative"
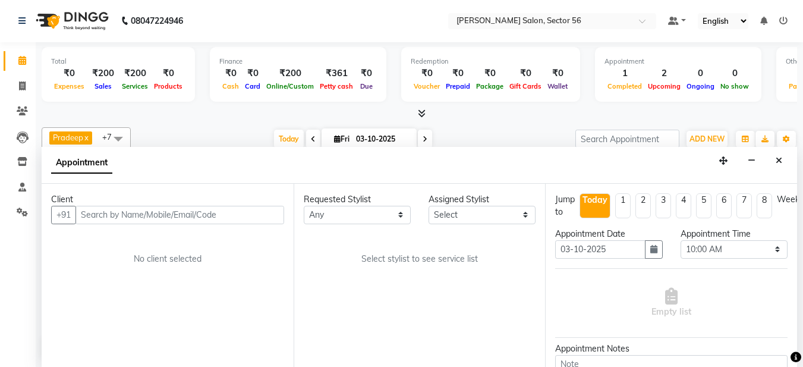
click at [152, 213] on input "text" at bounding box center [180, 215] width 209 height 18
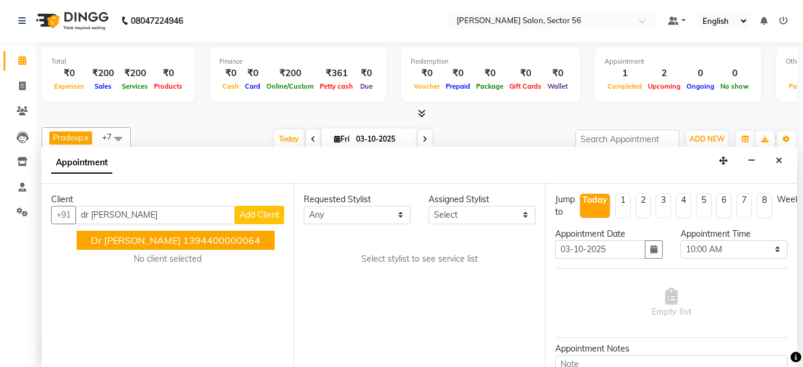
click at [183, 238] on ngb-highlight "1394400000064" at bounding box center [221, 240] width 77 height 12
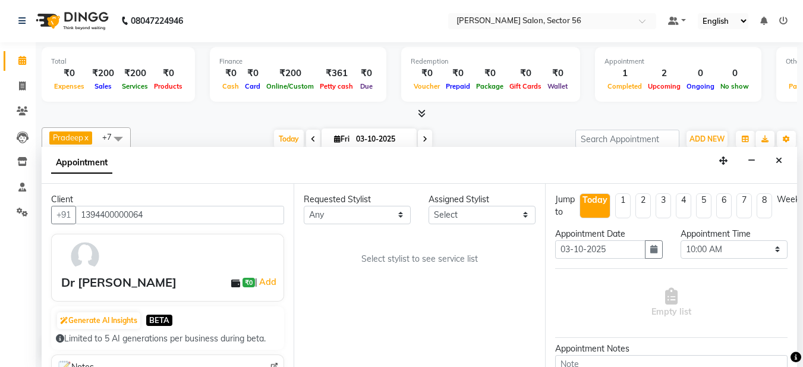
type input "1394400000064"
click at [721, 252] on select "Select 10:00 AM 10:15 AM 10:30 AM 10:45 AM 11:00 AM 11:15 AM 11:30 AM 11:45 AM …" at bounding box center [734, 249] width 107 height 18
click at [781, 232] on div "Appointment Time Select 10:00 AM 10:15 AM 10:30 AM 10:45 AM 11:00 AM 11:15 AM 1…" at bounding box center [734, 248] width 125 height 40
click at [716, 248] on select "Select 10:00 AM 10:15 AM 10:30 AM 10:45 AM 11:00 AM 11:15 AM 11:30 AM 11:45 AM …" at bounding box center [734, 249] width 107 height 18
select select "690"
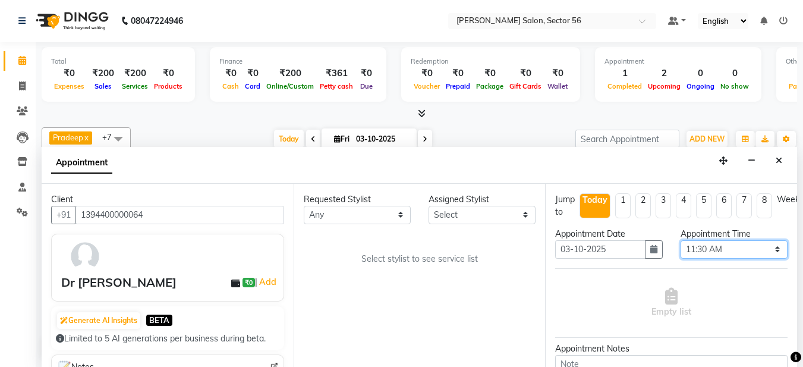
click at [681, 240] on select "Select 10:00 AM 10:15 AM 10:30 AM 10:45 AM 11:00 AM 11:15 AM 11:30 AM 11:45 AM …" at bounding box center [734, 249] width 107 height 18
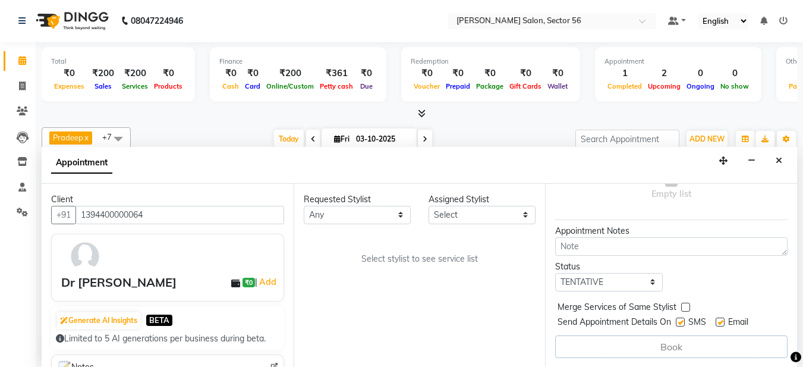
scroll to position [127, 0]
drag, startPoint x: 576, startPoint y: 265, endPoint x: 582, endPoint y: 258, distance: 9.7
click at [577, 272] on select "Select TENTATIVE CONFIRM CHECK-IN UPCOMING" at bounding box center [608, 281] width 107 height 18
select select "upcoming"
click at [555, 272] on select "Select TENTATIVE CONFIRM CHECK-IN UPCOMING" at bounding box center [608, 281] width 107 height 18
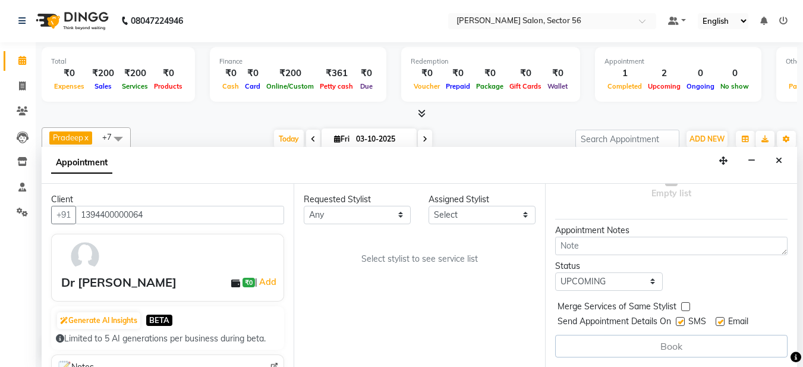
click at [685, 317] on label at bounding box center [680, 321] width 9 height 9
click at [684, 319] on input "checkbox" at bounding box center [680, 323] width 8 height 8
checkbox input "false"
click at [720, 317] on label at bounding box center [720, 321] width 9 height 9
click at [720, 319] on input "checkbox" at bounding box center [720, 323] width 8 height 8
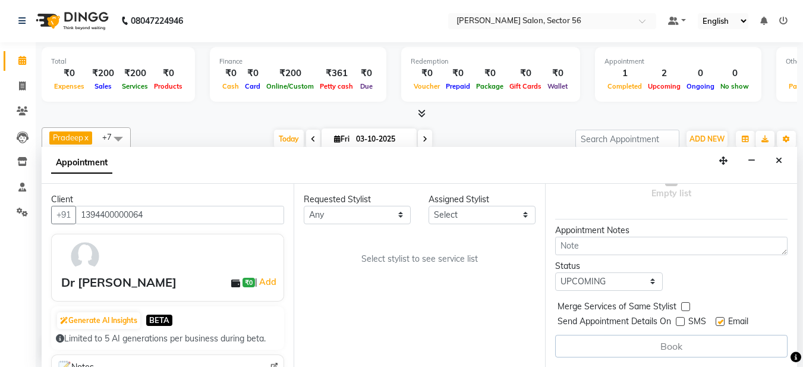
checkbox input "false"
click at [531, 216] on select "Select [PERSON_NAME] [PERSON_NAME] [PERSON_NAME] [PERSON_NAME] [PERSON_NAME] [P…" at bounding box center [482, 215] width 107 height 18
select select "91305"
click at [429, 206] on select "Select [PERSON_NAME] [PERSON_NAME] [PERSON_NAME] [PERSON_NAME] [PERSON_NAME] [P…" at bounding box center [482, 215] width 107 height 18
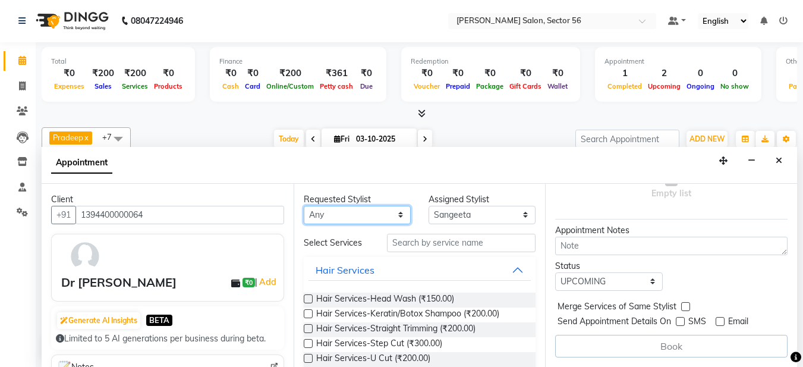
click at [332, 213] on select "Any [PERSON_NAME] [PERSON_NAME] [PERSON_NAME] [PERSON_NAME] [PERSON_NAME] [PERS…" at bounding box center [357, 215] width 107 height 18
select select "91305"
click at [304, 206] on select "Any [PERSON_NAME] [PERSON_NAME] [PERSON_NAME] [PERSON_NAME] [PERSON_NAME] [PERS…" at bounding box center [357, 215] width 107 height 18
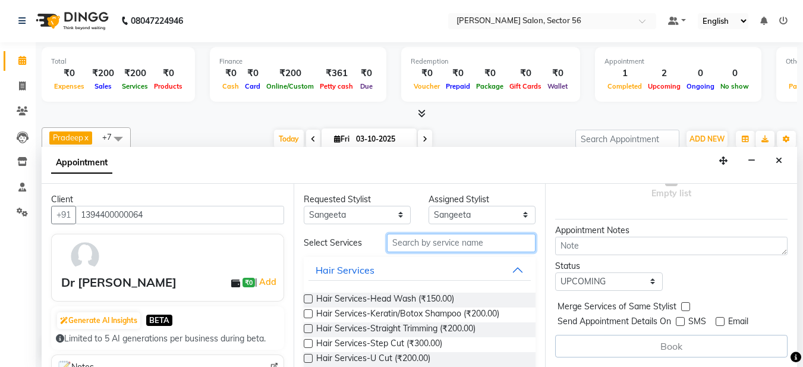
click at [415, 244] on input "text" at bounding box center [461, 243] width 149 height 18
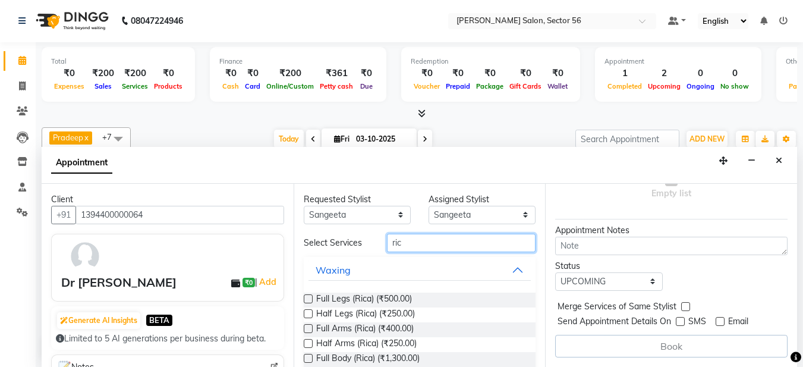
type input "ric"
click at [311, 315] on label at bounding box center [308, 313] width 9 height 9
click at [311, 315] on input "checkbox" at bounding box center [308, 315] width 8 height 8
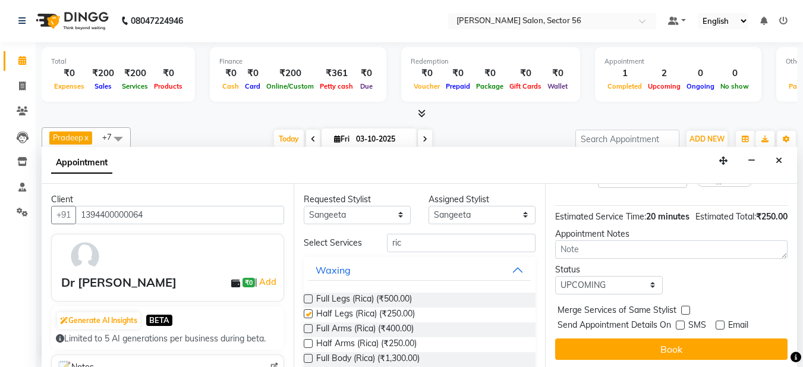
checkbox input "false"
click at [309, 333] on div at bounding box center [308, 331] width 8 height 12
click at [308, 330] on label at bounding box center [308, 328] width 9 height 9
click at [308, 330] on input "checkbox" at bounding box center [308, 330] width 8 height 8
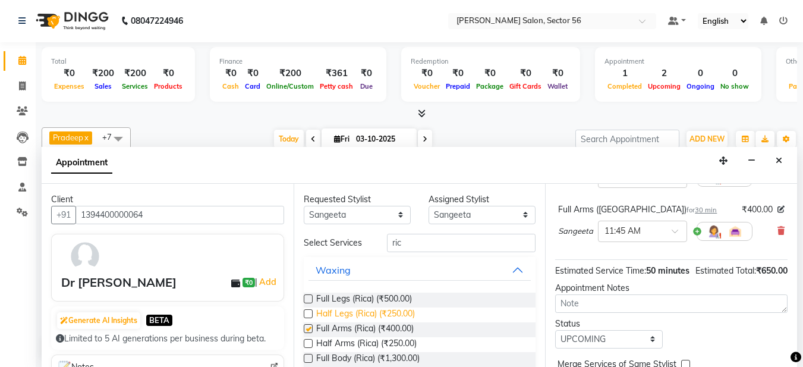
checkbox input "false"
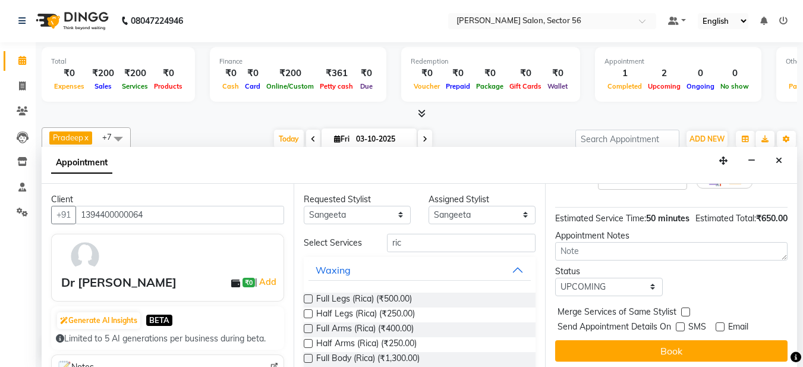
scroll to position [205, 0]
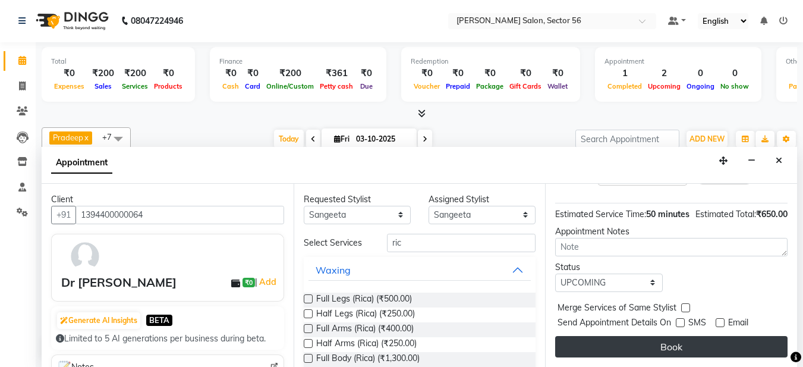
click at [659, 338] on button "Book" at bounding box center [671, 346] width 232 height 21
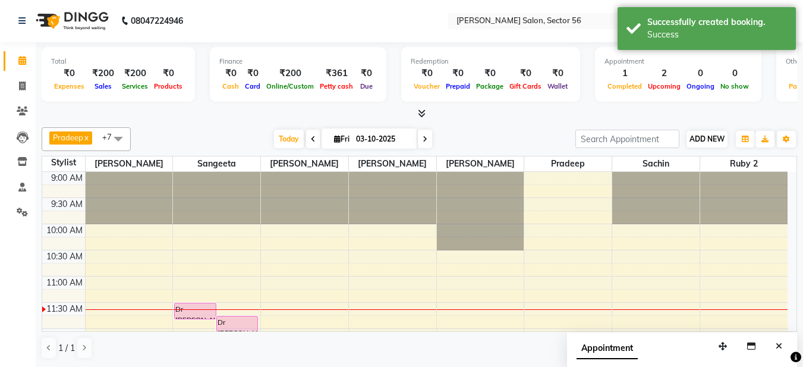
scroll to position [0, 0]
click at [715, 137] on span "ADD NEW" at bounding box center [707, 139] width 35 height 9
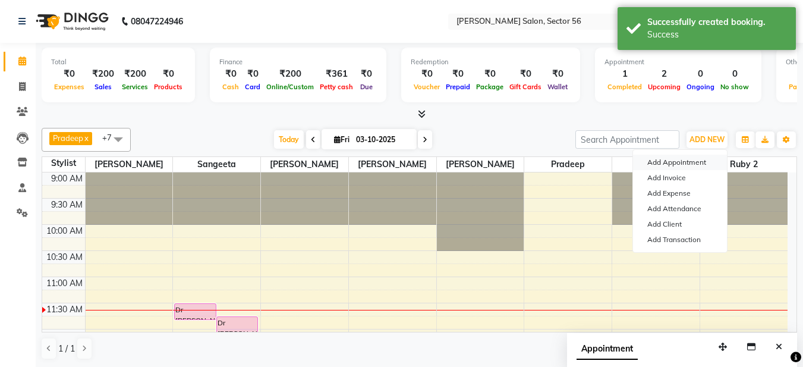
click at [687, 165] on button "Add Appointment" at bounding box center [680, 162] width 94 height 15
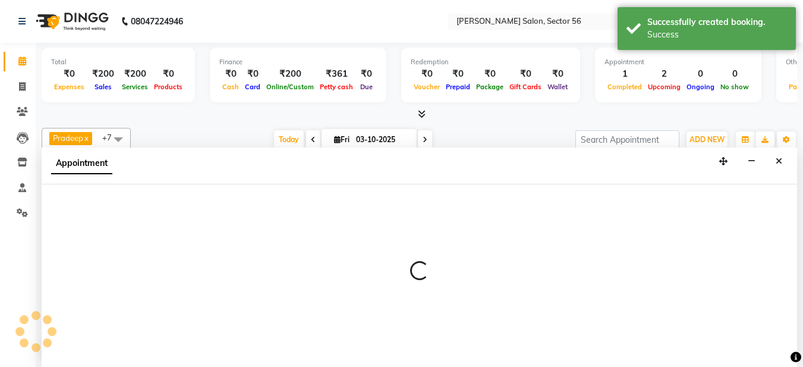
select select "tentative"
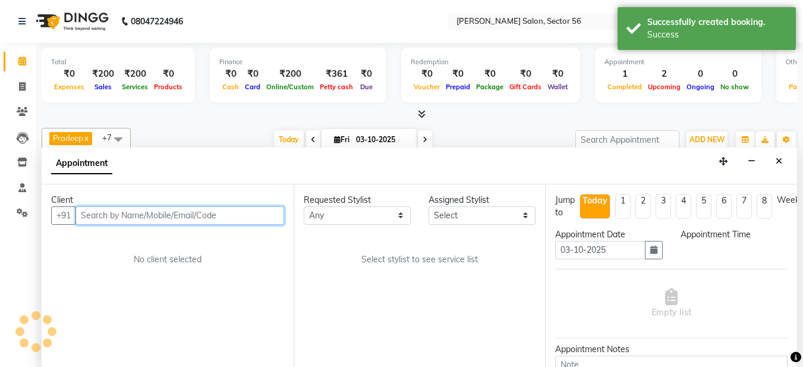
select select "600"
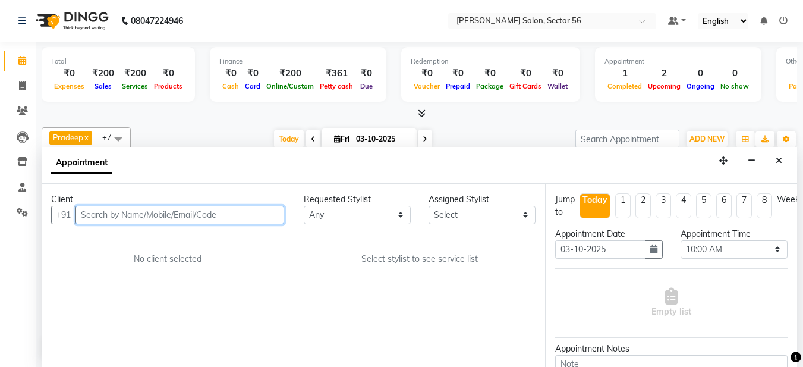
click at [130, 216] on input "text" at bounding box center [180, 215] width 209 height 18
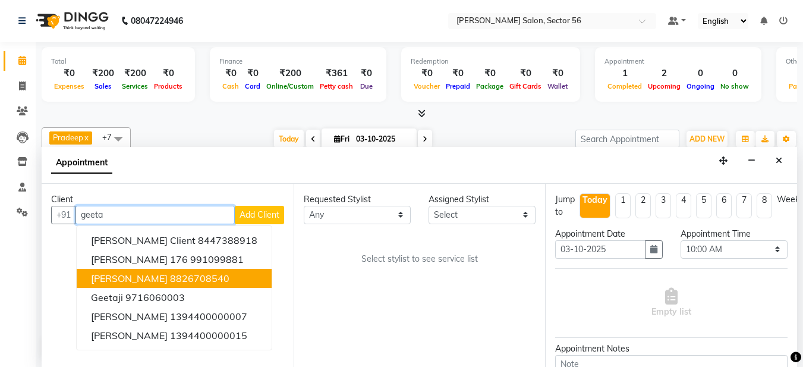
type input "geeta"
click at [285, 272] on div "Client +91 geeta sangeeta client 8447388918 Geetanjali 176 991099881 geeta sing…" at bounding box center [168, 275] width 252 height 183
